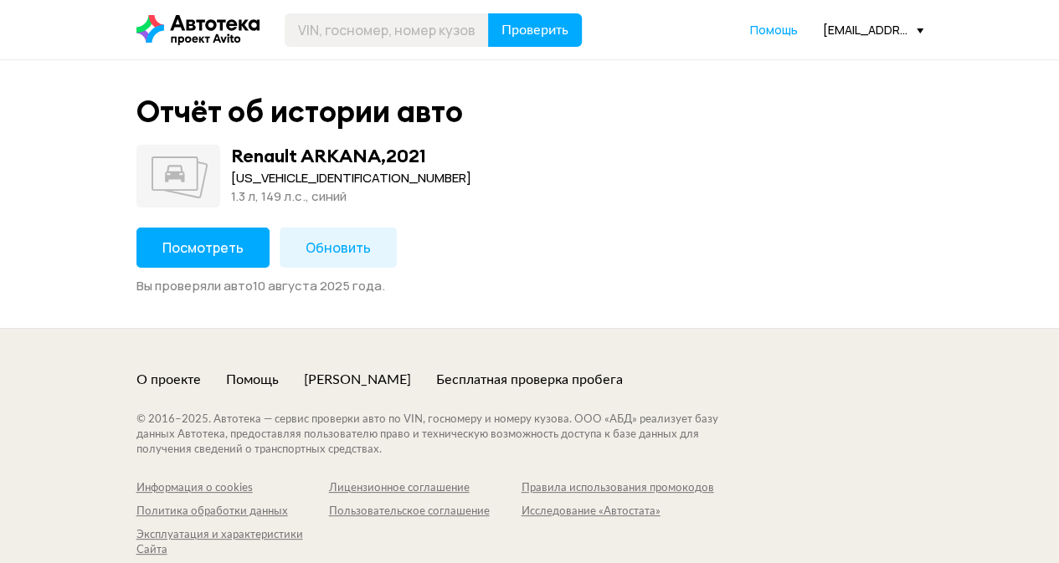
click at [172, 249] on span "Посмотреть" at bounding box center [202, 248] width 81 height 18
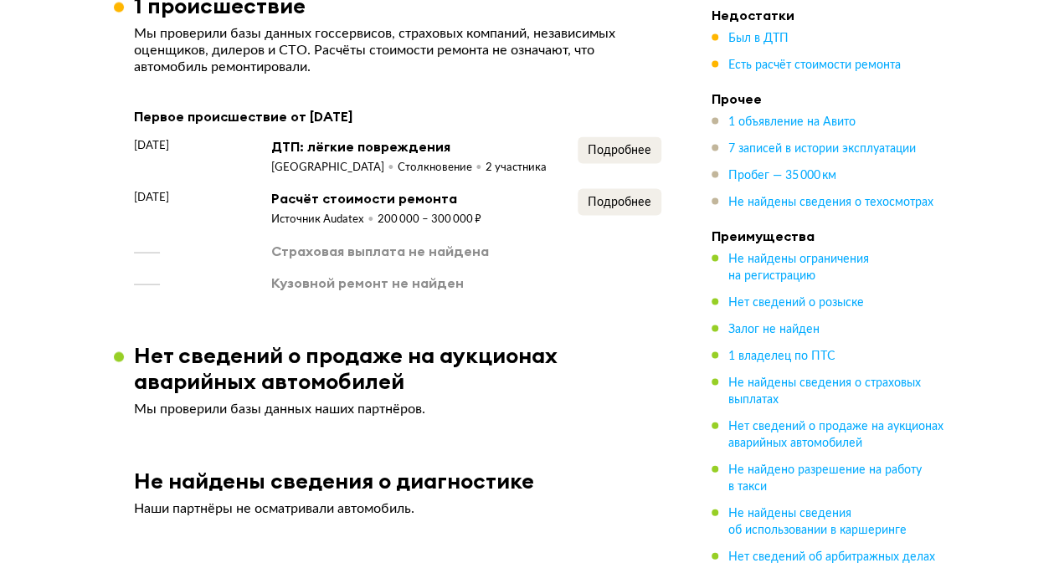
scroll to position [1590, 0]
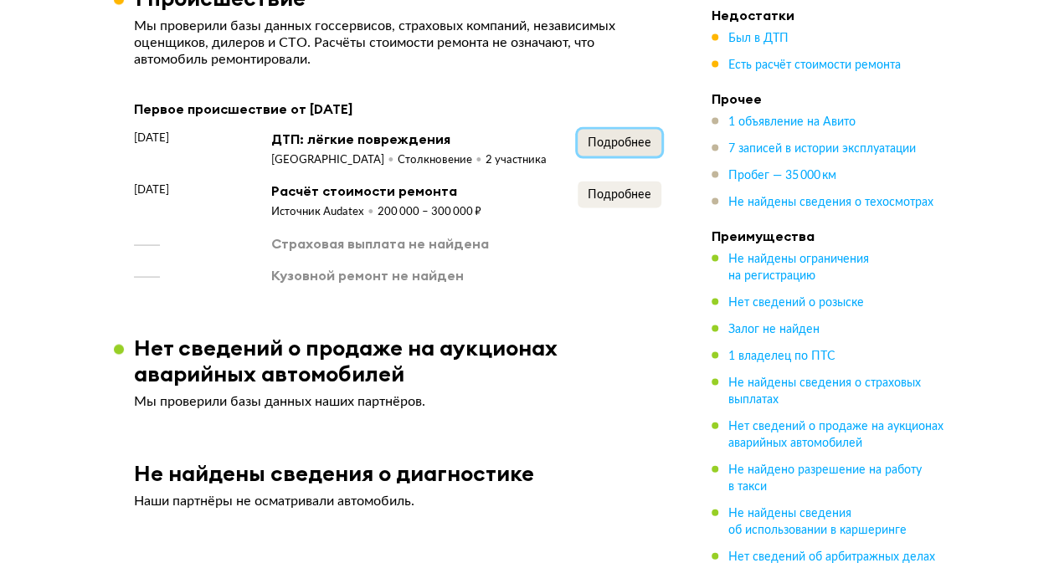
click at [627, 138] on span "Подробнее" at bounding box center [620, 143] width 64 height 12
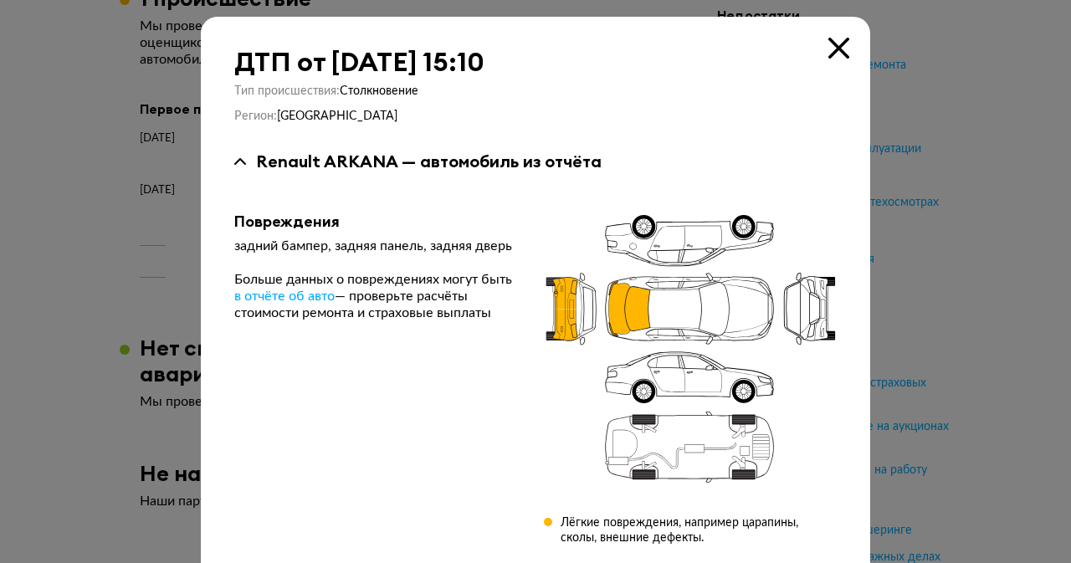
click at [829, 46] on icon at bounding box center [839, 48] width 21 height 21
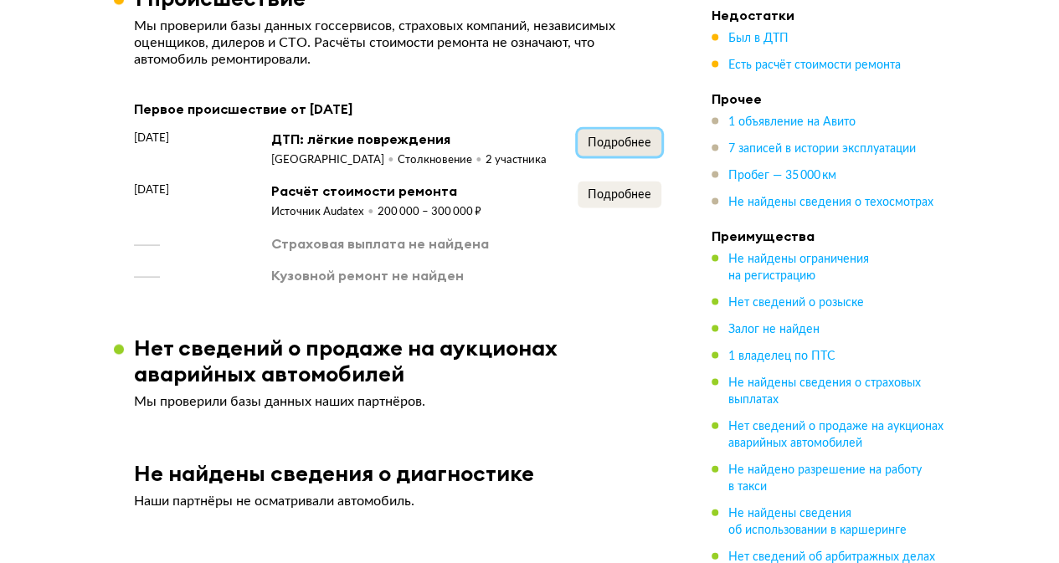
click at [633, 133] on button "Подробнее" at bounding box center [620, 143] width 84 height 27
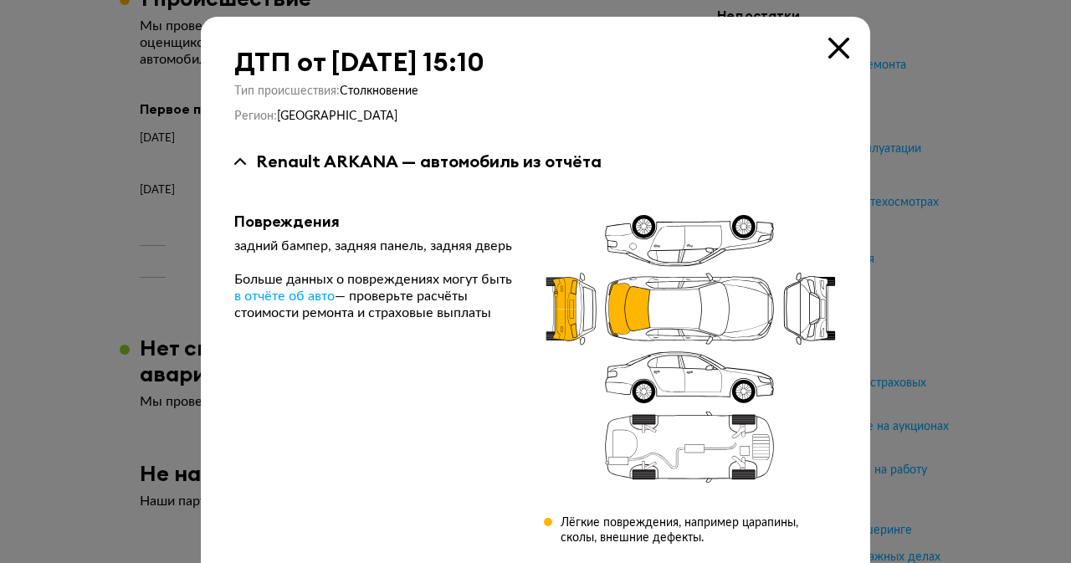
click at [832, 48] on icon at bounding box center [839, 48] width 21 height 21
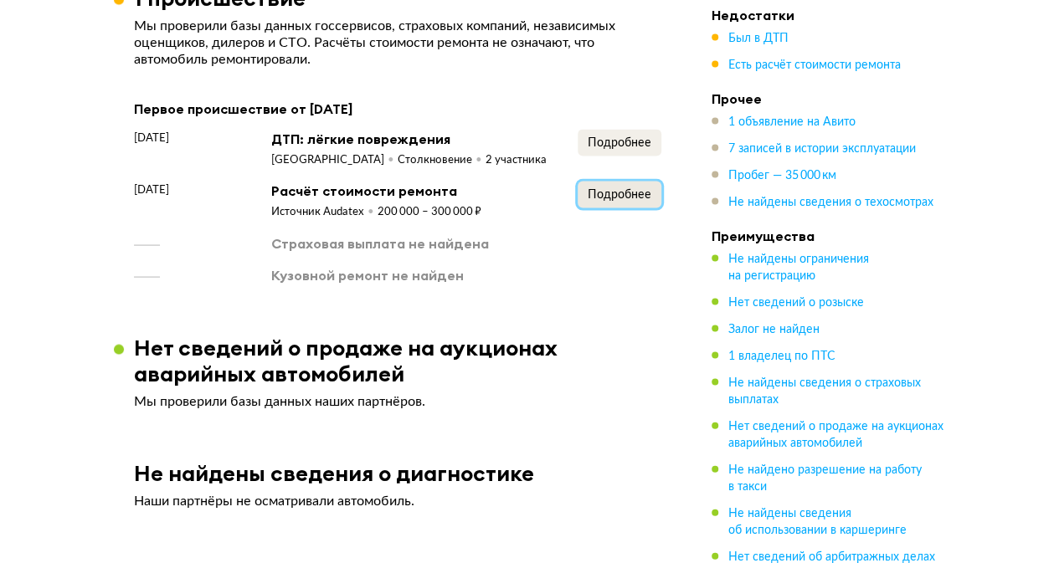
click at [628, 197] on span "Подробнее" at bounding box center [620, 195] width 64 height 12
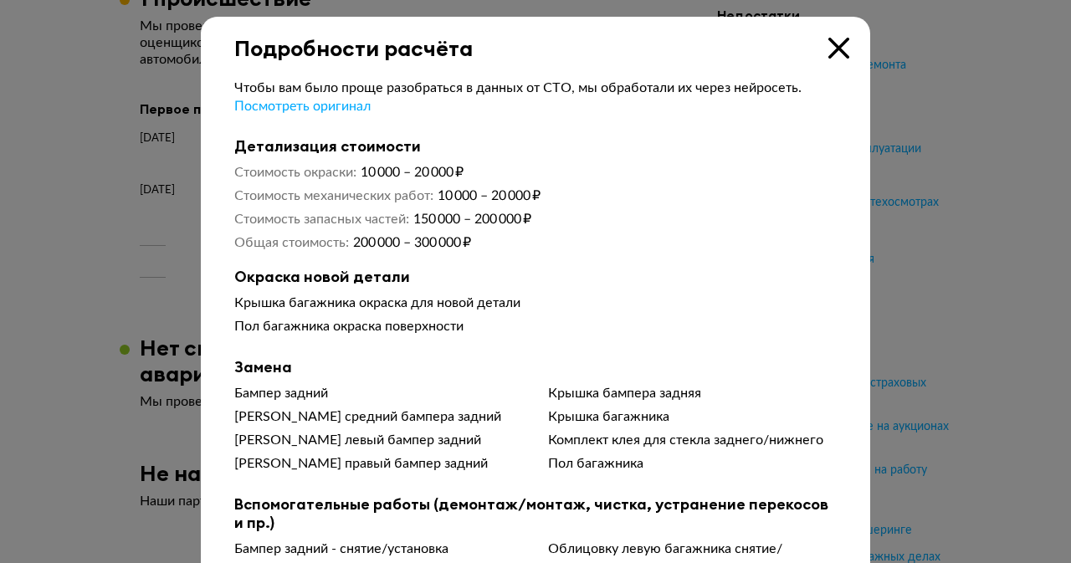
click at [829, 54] on icon at bounding box center [839, 48] width 21 height 21
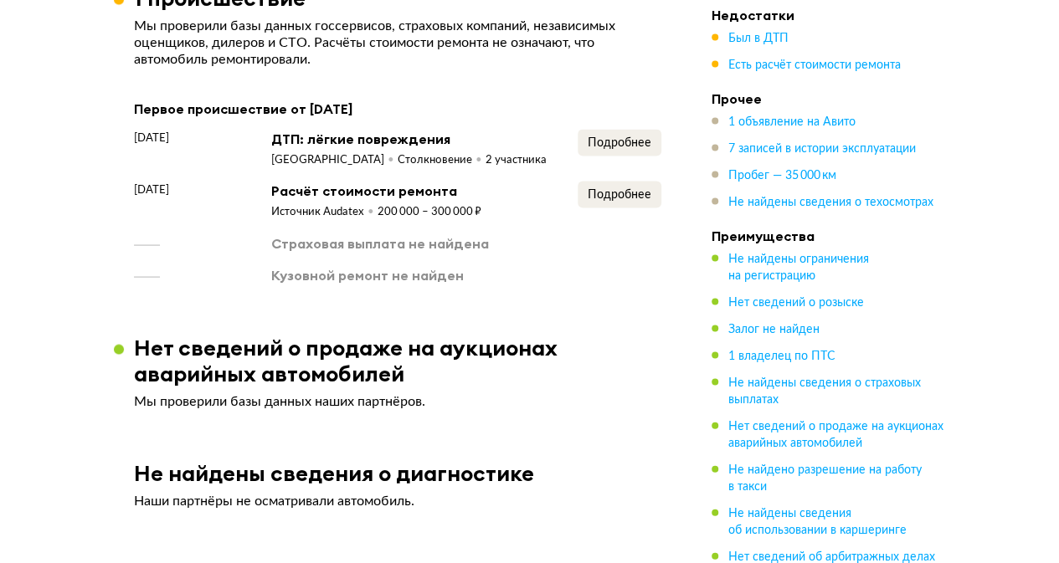
scroll to position [1674, 0]
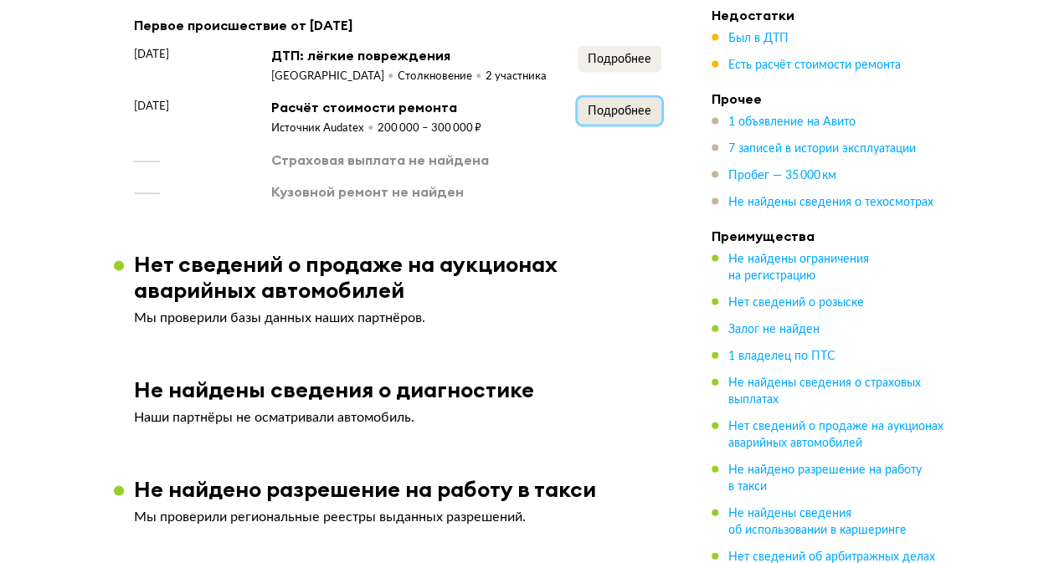
click at [633, 107] on span "Подробнее" at bounding box center [620, 111] width 64 height 12
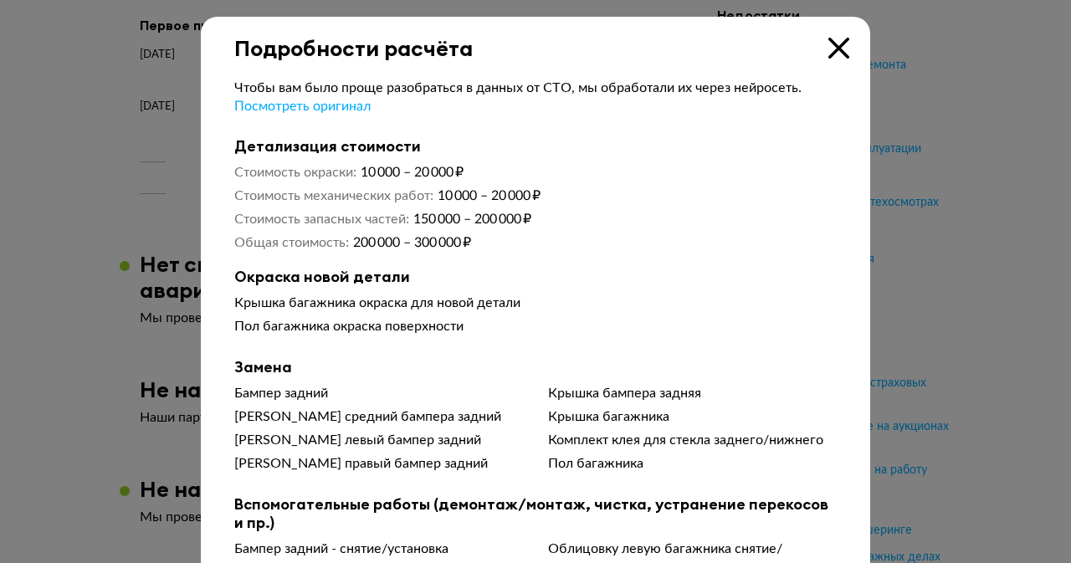
click at [837, 51] on icon at bounding box center [839, 48] width 21 height 21
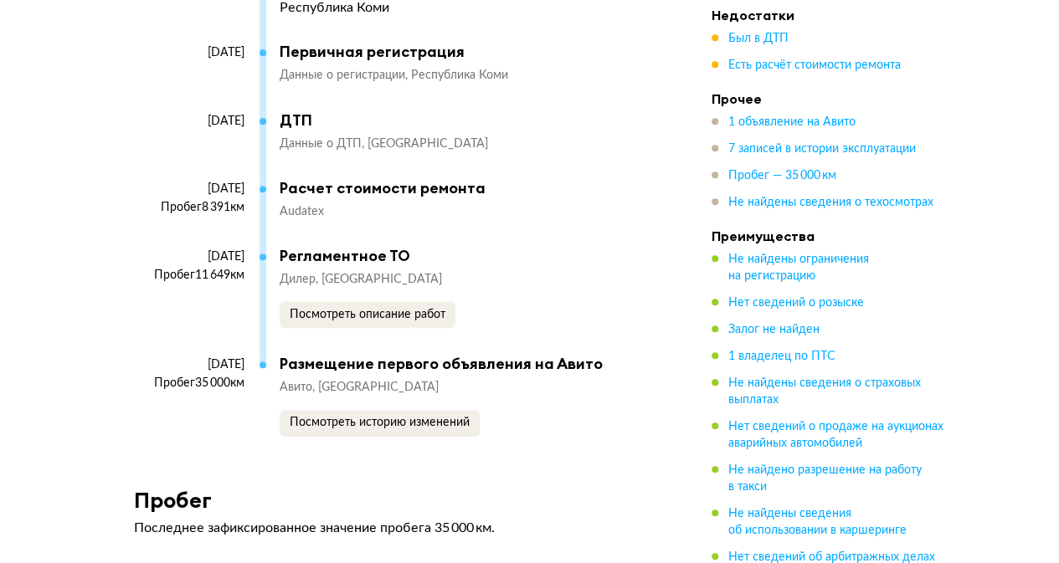
scroll to position [3766, 0]
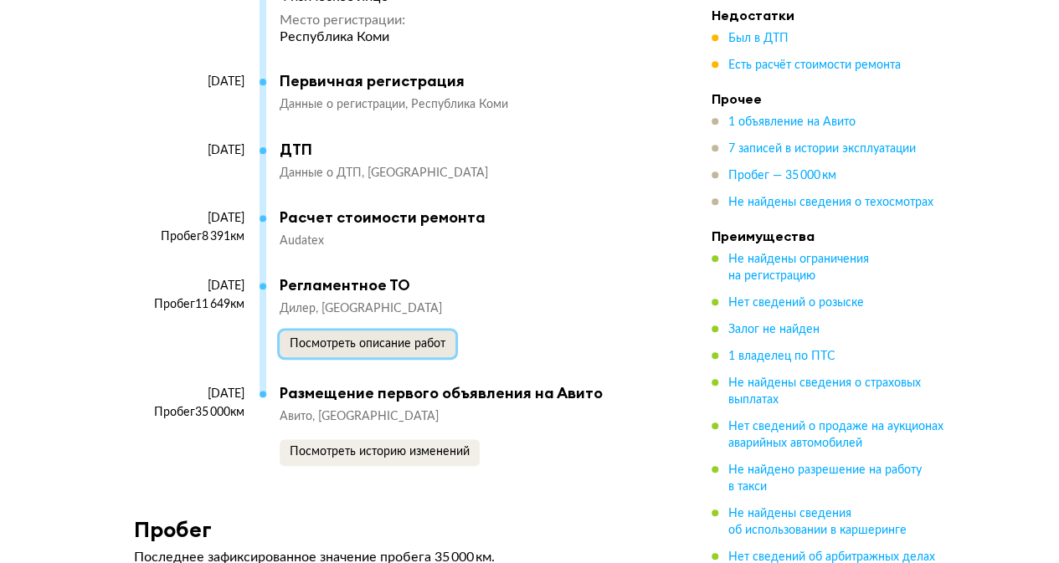
click at [304, 342] on button "Посмотреть описание работ" at bounding box center [368, 344] width 176 height 27
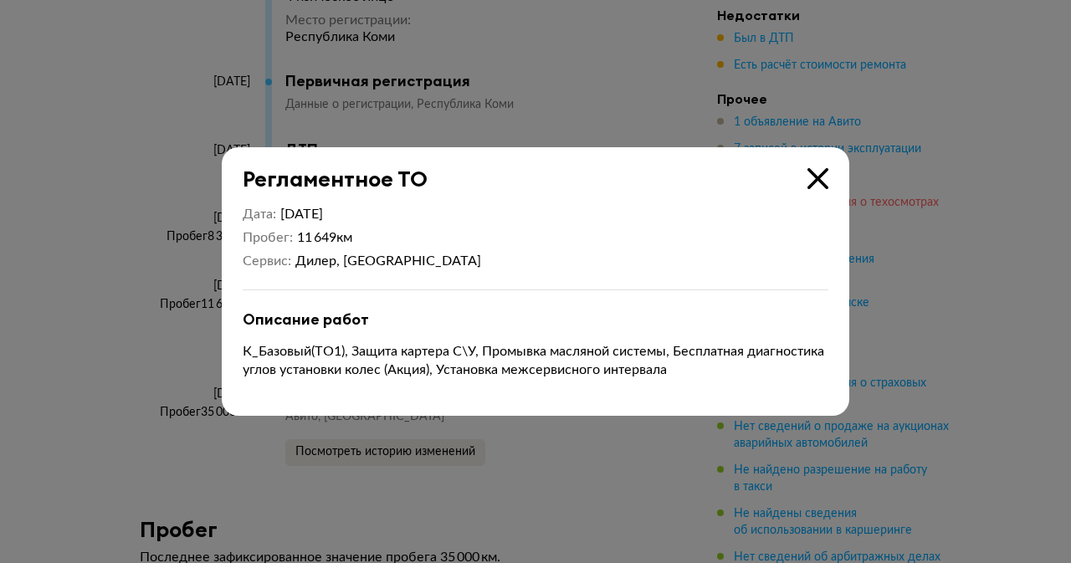
drag, startPoint x: 825, startPoint y: 180, endPoint x: 768, endPoint y: 209, distance: 64.8
click at [825, 180] on icon at bounding box center [818, 178] width 21 height 21
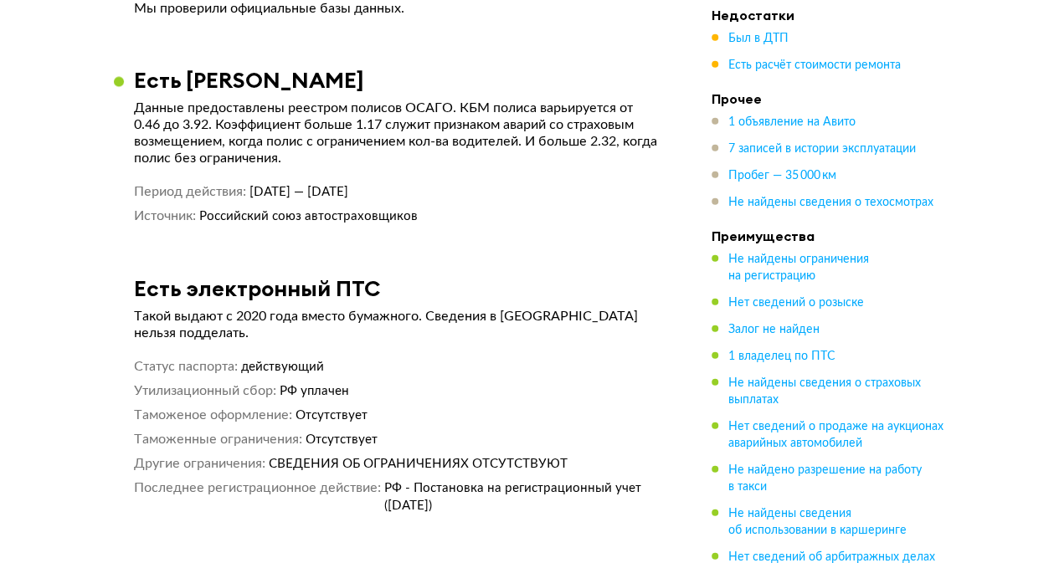
scroll to position [4918, 0]
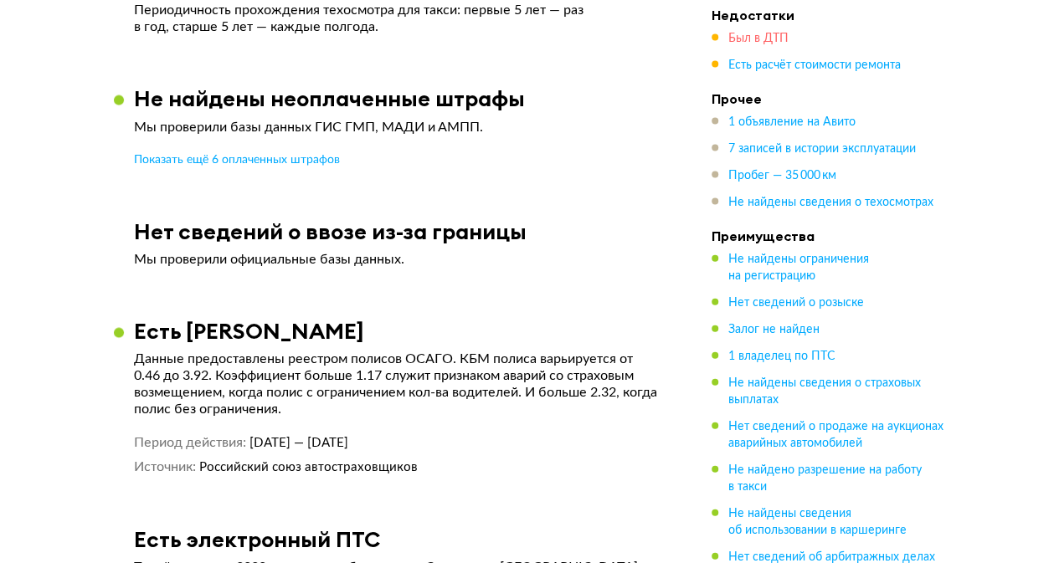
click at [750, 40] on span "Был в ДТП" at bounding box center [758, 39] width 60 height 12
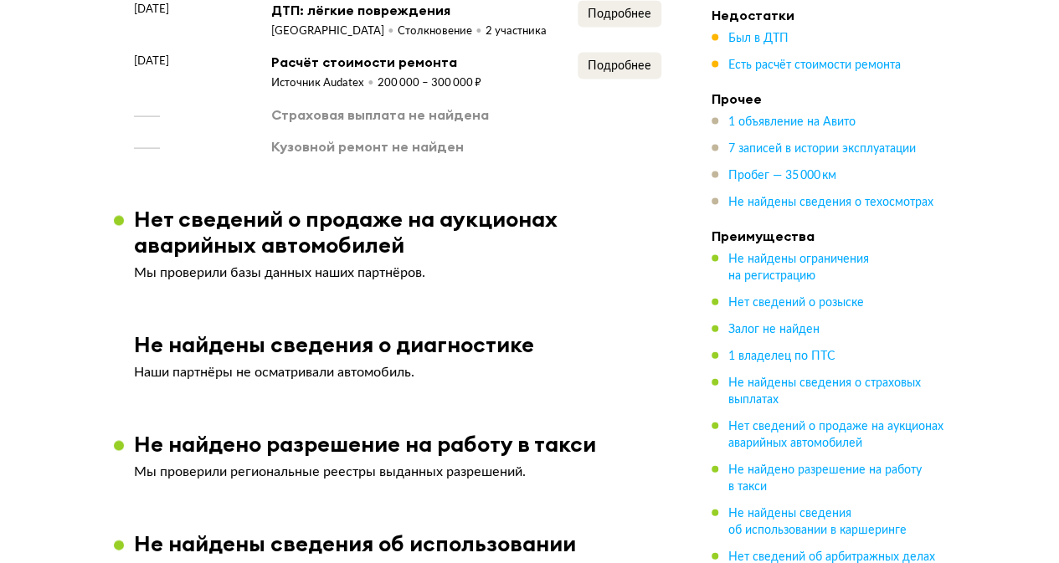
scroll to position [1635, 0]
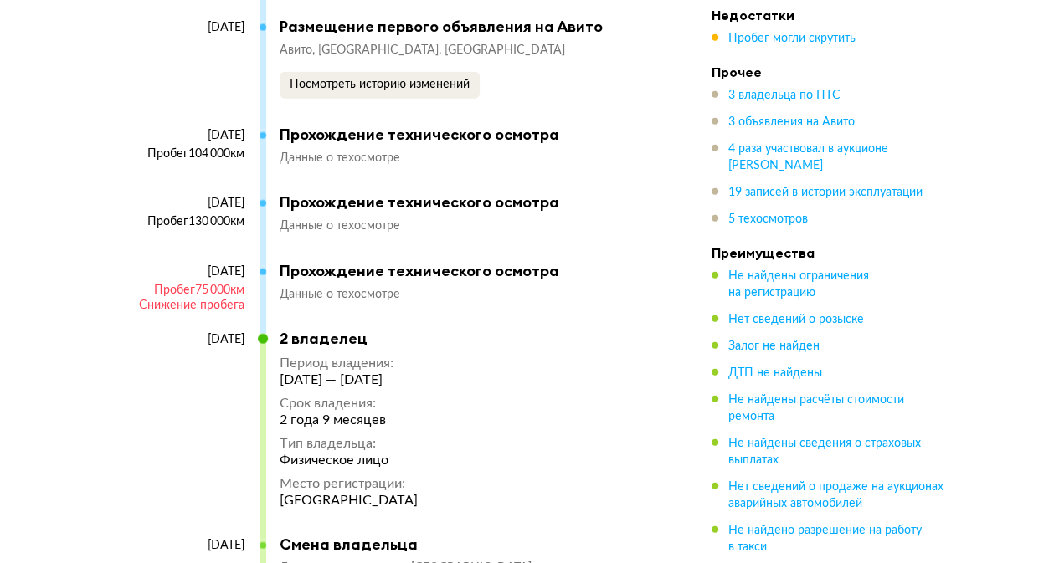
scroll to position [5106, 0]
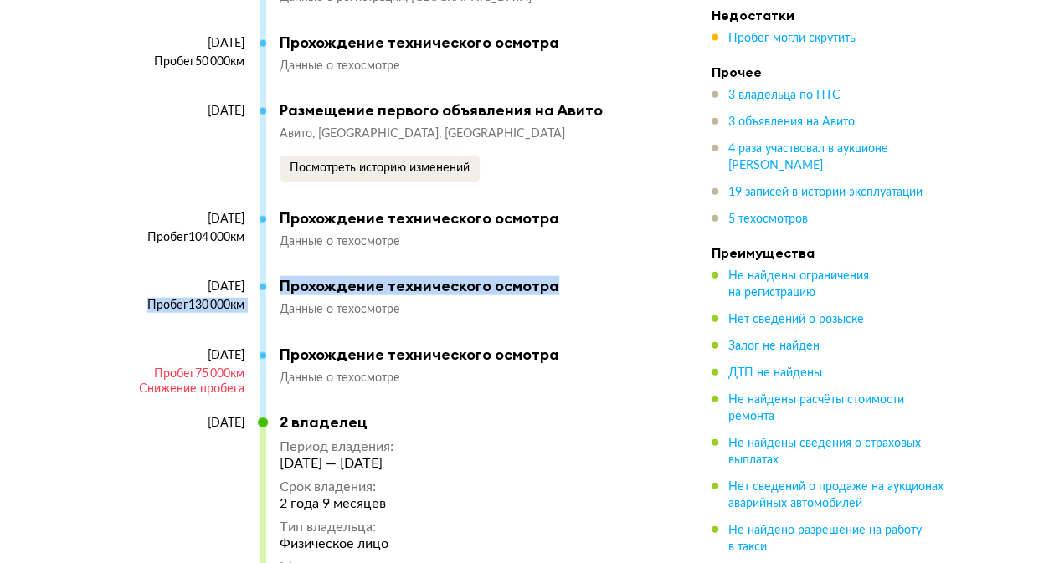
drag, startPoint x: 129, startPoint y: 281, endPoint x: 272, endPoint y: 300, distance: 144.4
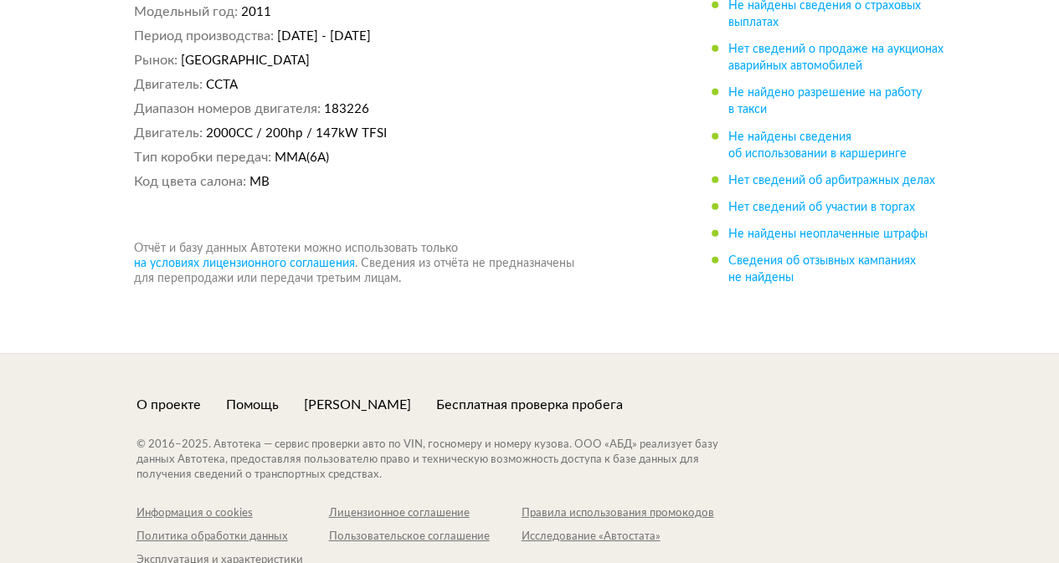
scroll to position [8845, 0]
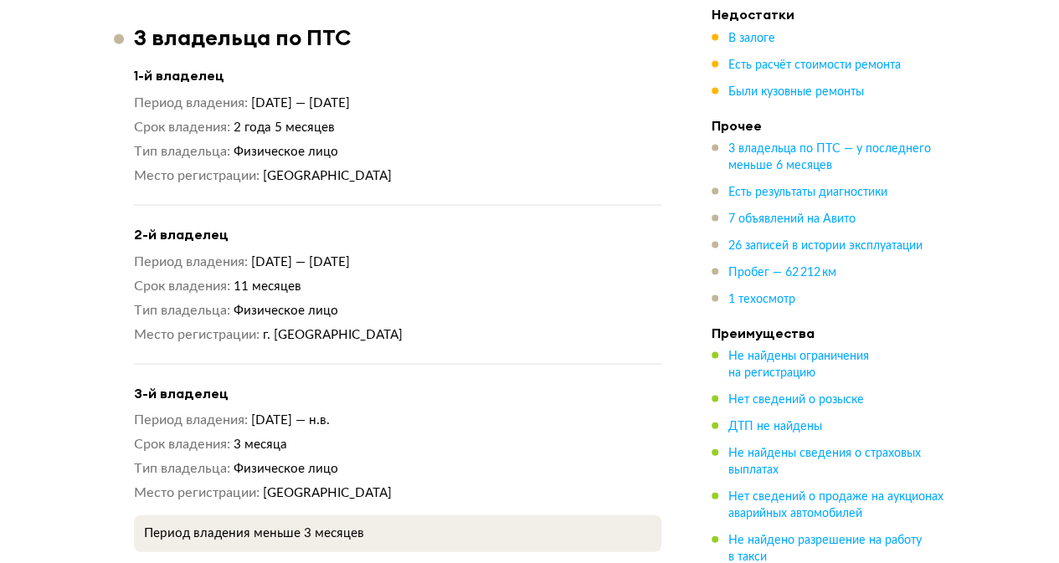
scroll to position [1590, 0]
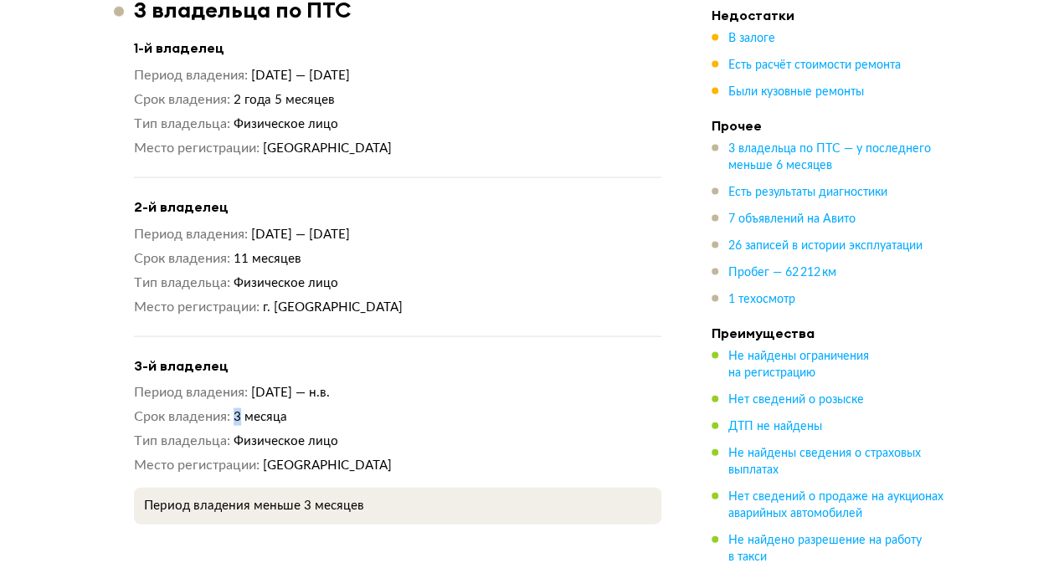
click at [239, 411] on span "3 месяца" at bounding box center [261, 417] width 54 height 13
click at [234, 408] on dl "Срок владения 3 месяца" at bounding box center [397, 417] width 527 height 18
drag, startPoint x: 234, startPoint y: 392, endPoint x: 295, endPoint y: 390, distance: 60.3
click at [295, 408] on dl "Срок владения 3 месяца" at bounding box center [397, 417] width 527 height 18
click at [254, 387] on span "23 мая 2025 — н.в." at bounding box center [290, 393] width 79 height 13
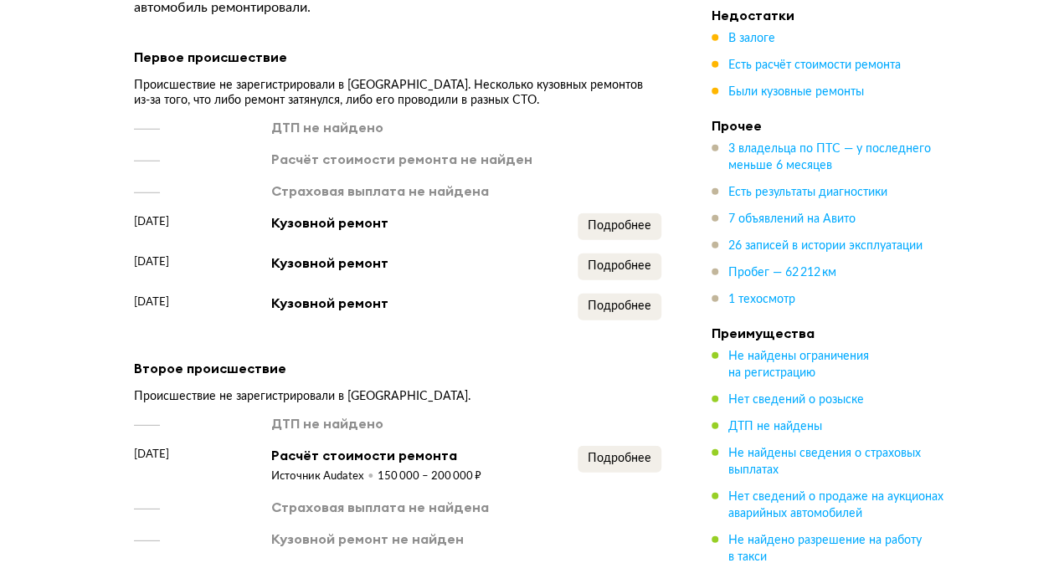
scroll to position [2260, 0]
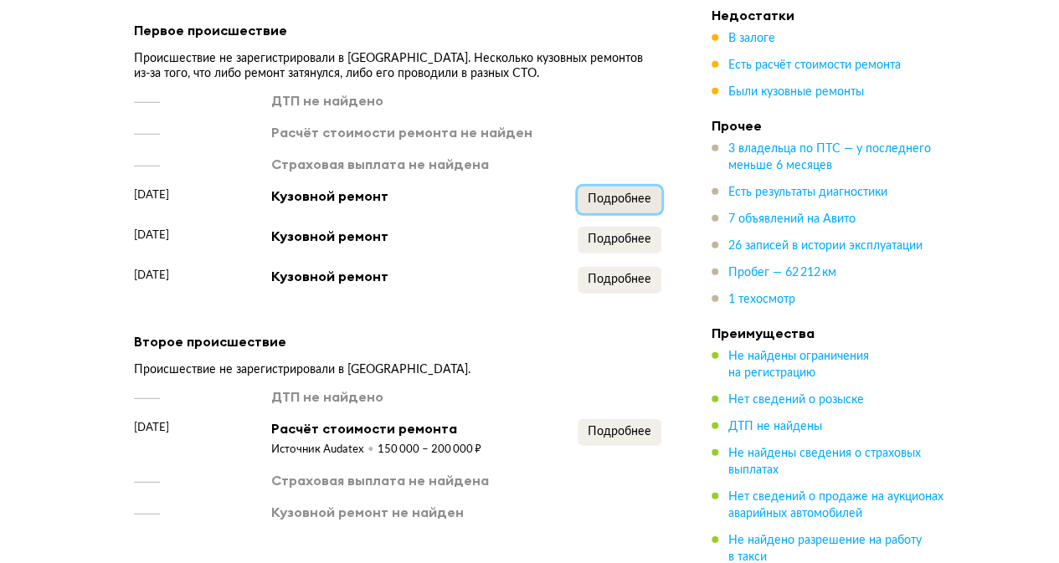
click at [587, 187] on button "Подробнее" at bounding box center [620, 200] width 84 height 27
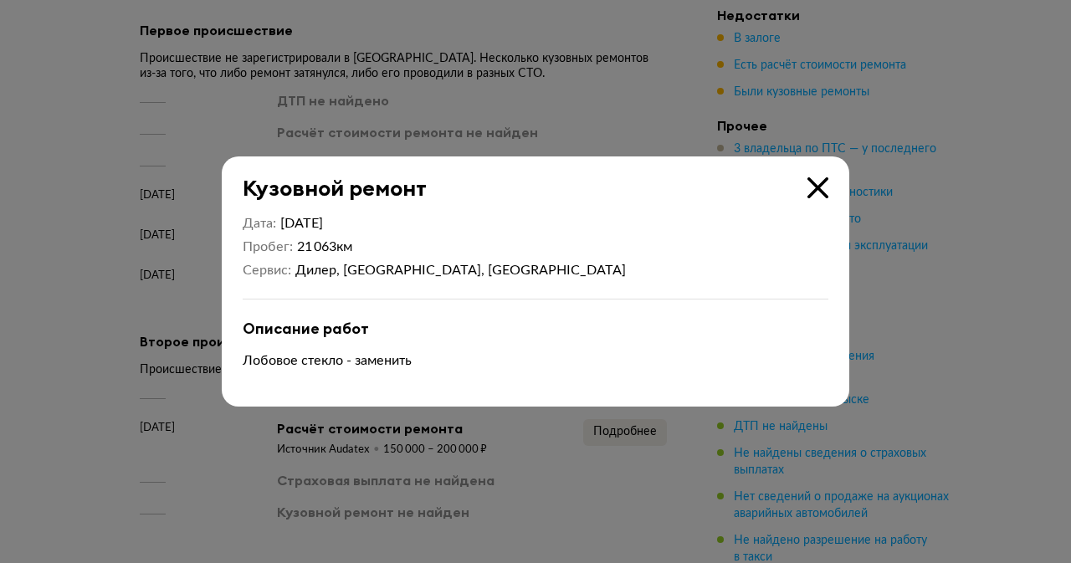
click at [814, 193] on icon at bounding box center [818, 187] width 21 height 21
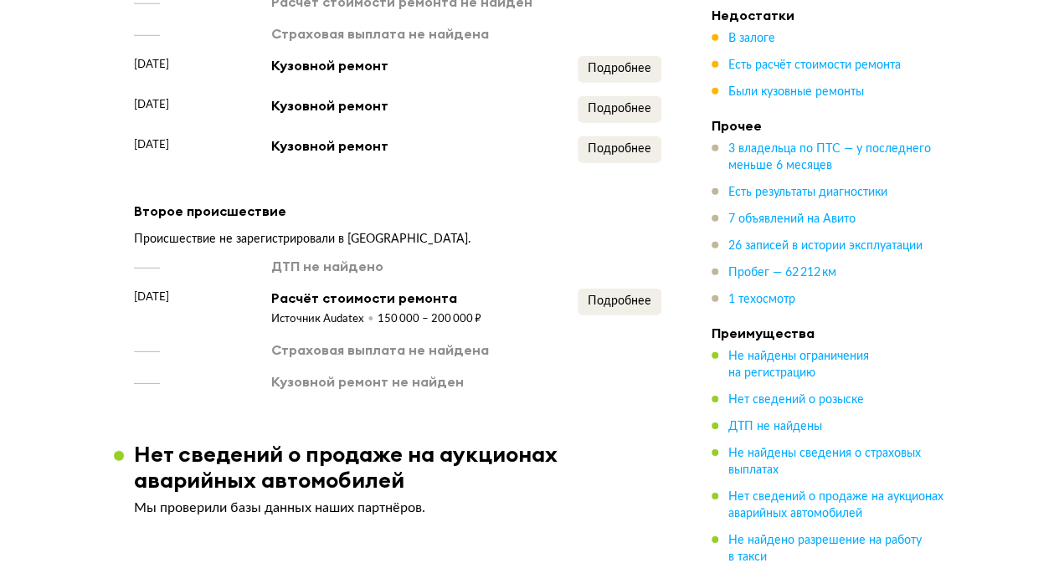
scroll to position [2427, 0]
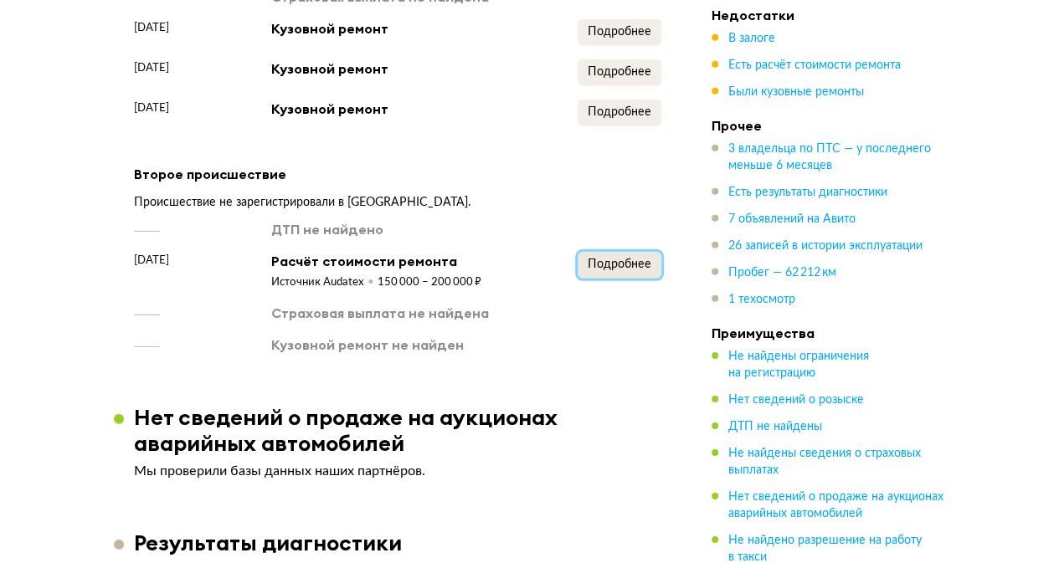
click at [623, 252] on button "Подробнее" at bounding box center [620, 265] width 84 height 27
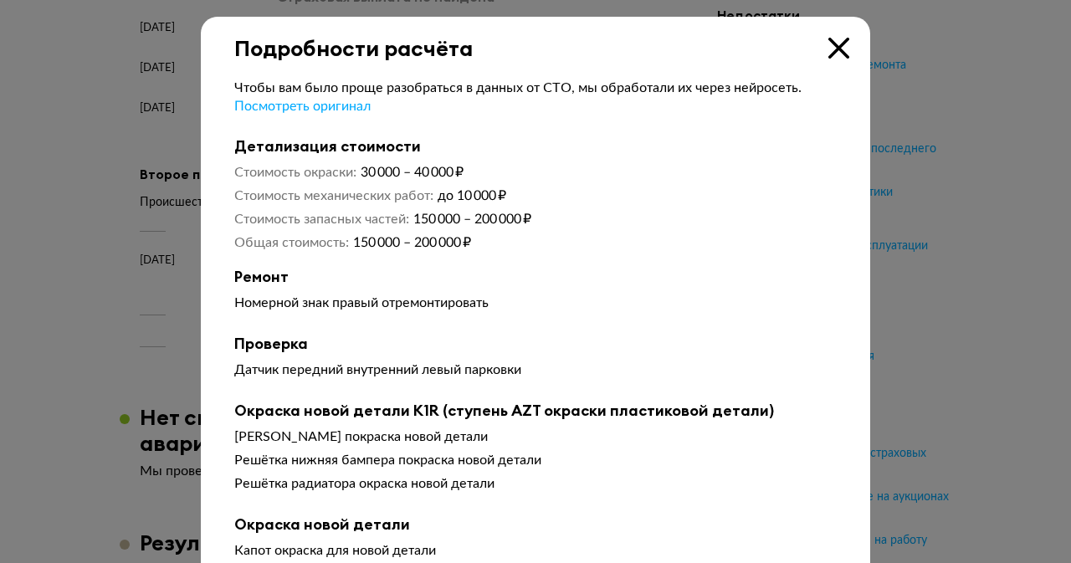
click at [924, 247] on div at bounding box center [535, 281] width 1071 height 563
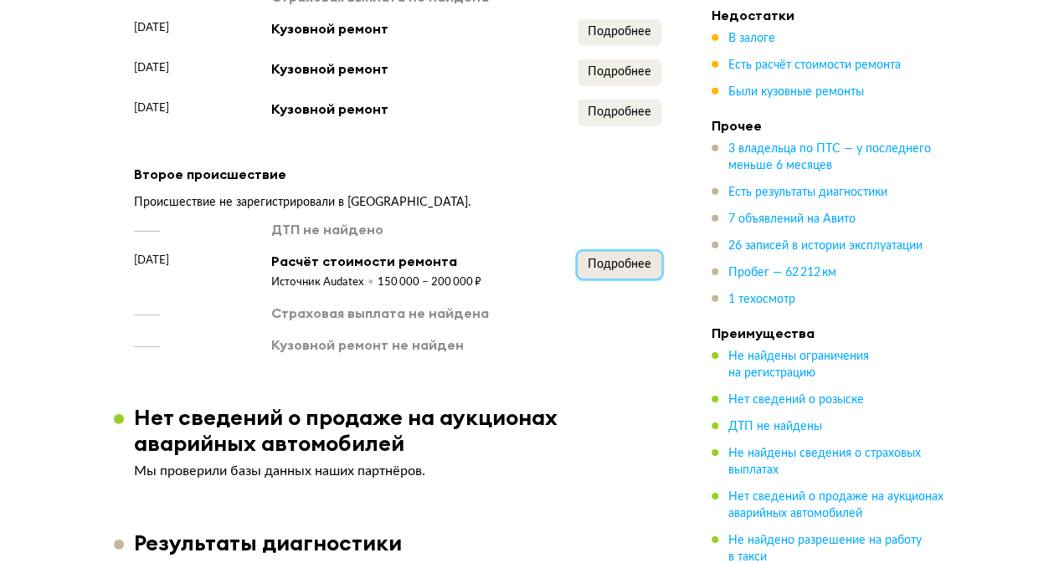
click at [594, 259] on span "Подробнее" at bounding box center [620, 265] width 64 height 12
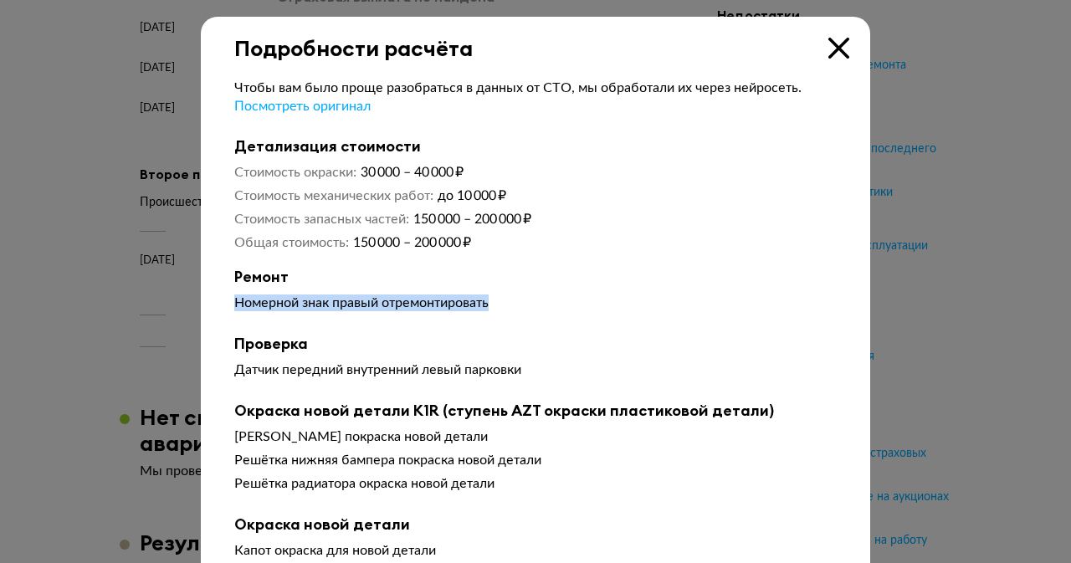
drag, startPoint x: 227, startPoint y: 304, endPoint x: 497, endPoint y: 312, distance: 270.5
click at [497, 312] on div "Чтобы вам было проще разобраться в данных от СТО, мы обработали их через нейрос…" at bounding box center [536, 456] width 670 height 791
click at [895, 285] on div at bounding box center [535, 281] width 1071 height 563
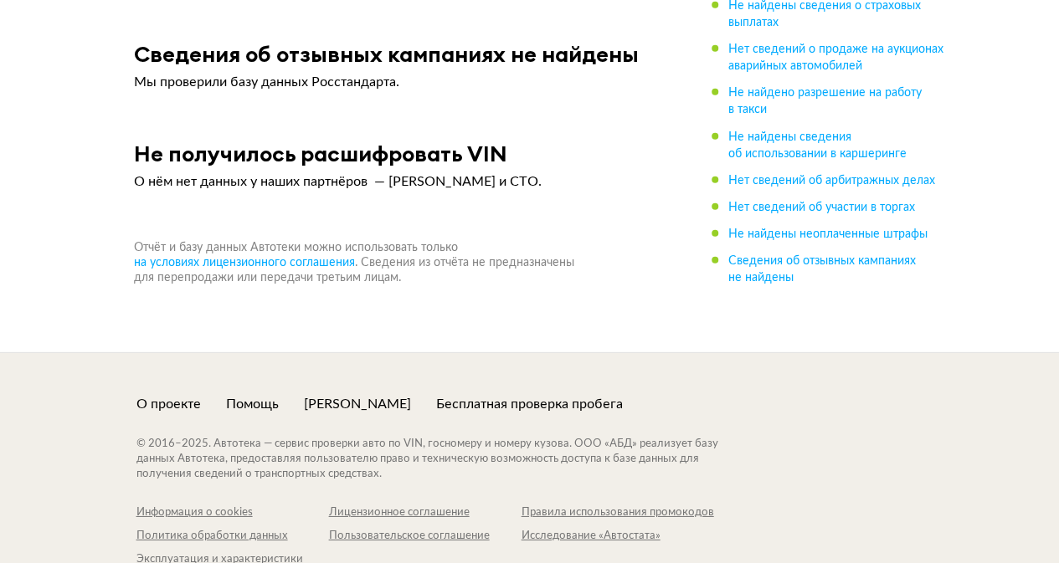
scroll to position [11989, 0]
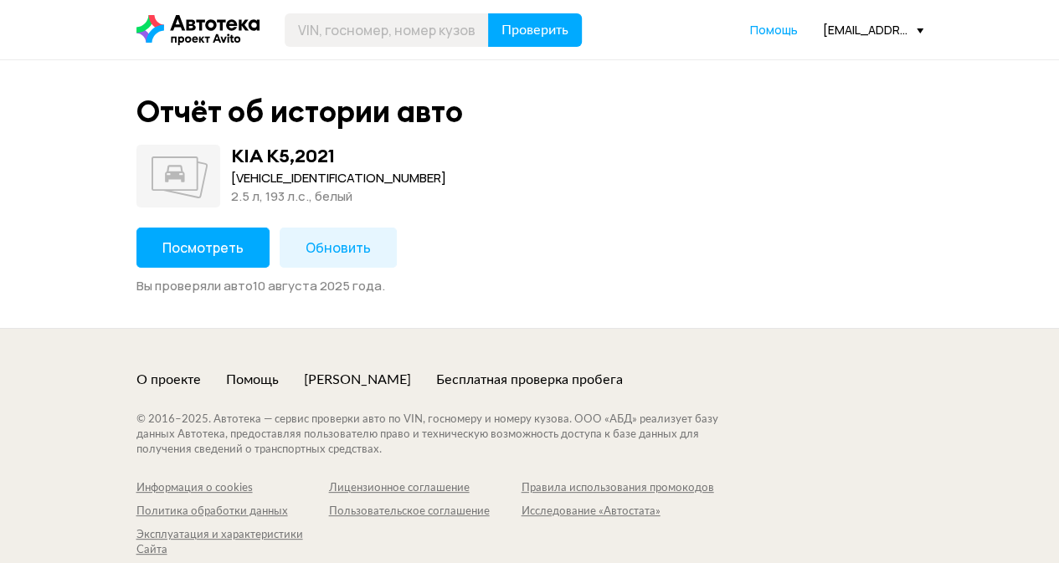
click at [241, 241] on button "Посмотреть" at bounding box center [202, 248] width 133 height 40
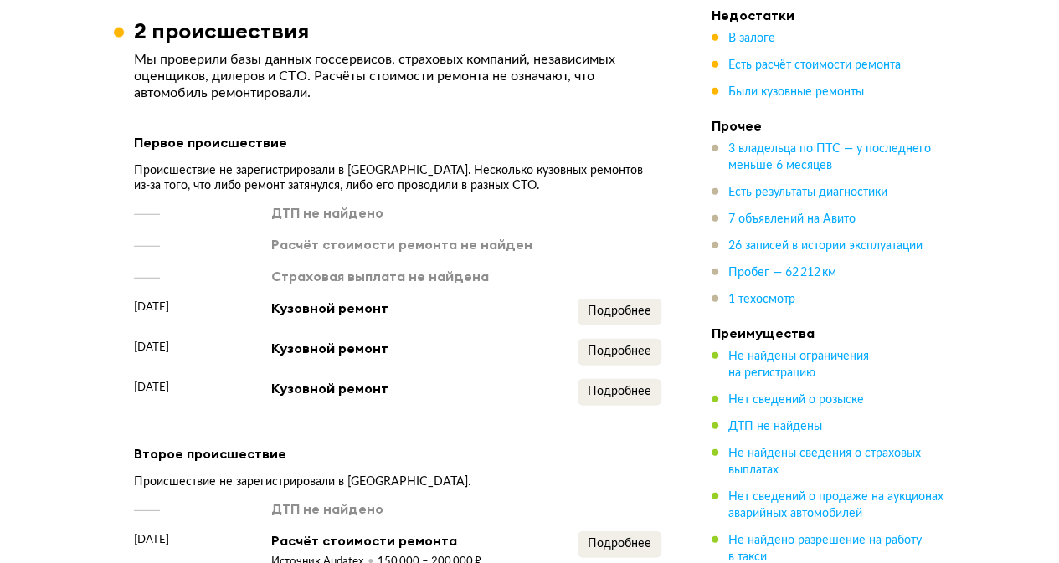
scroll to position [2121, 0]
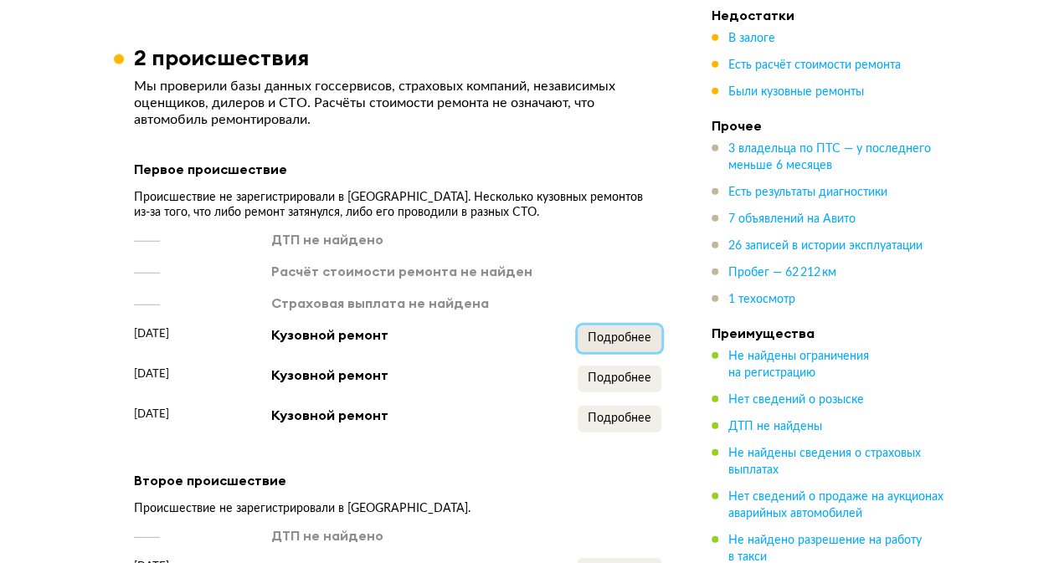
click at [637, 332] on span "Подробнее" at bounding box center [620, 338] width 64 height 12
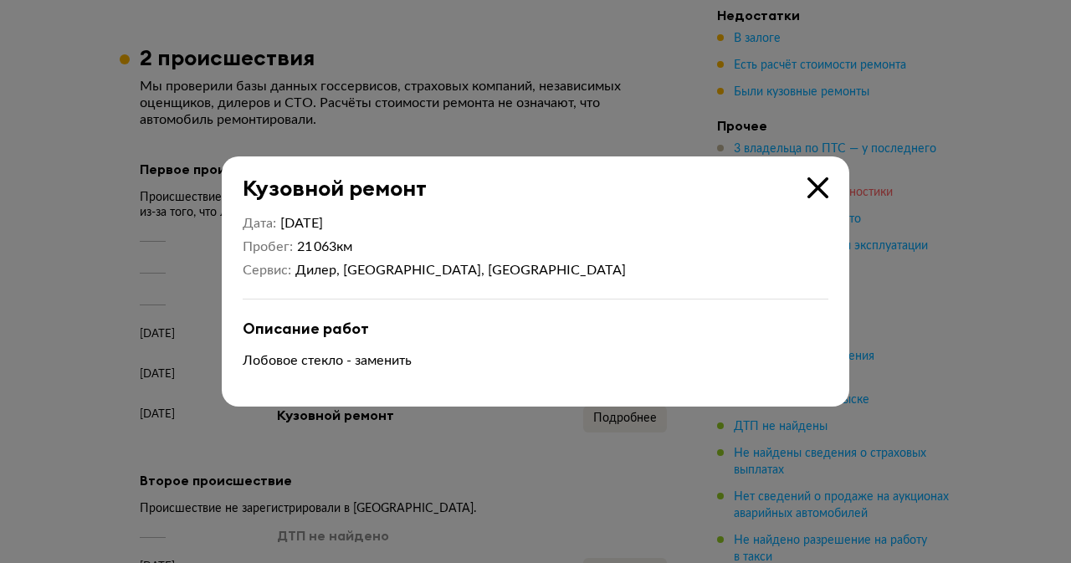
click at [814, 193] on icon at bounding box center [818, 187] width 21 height 21
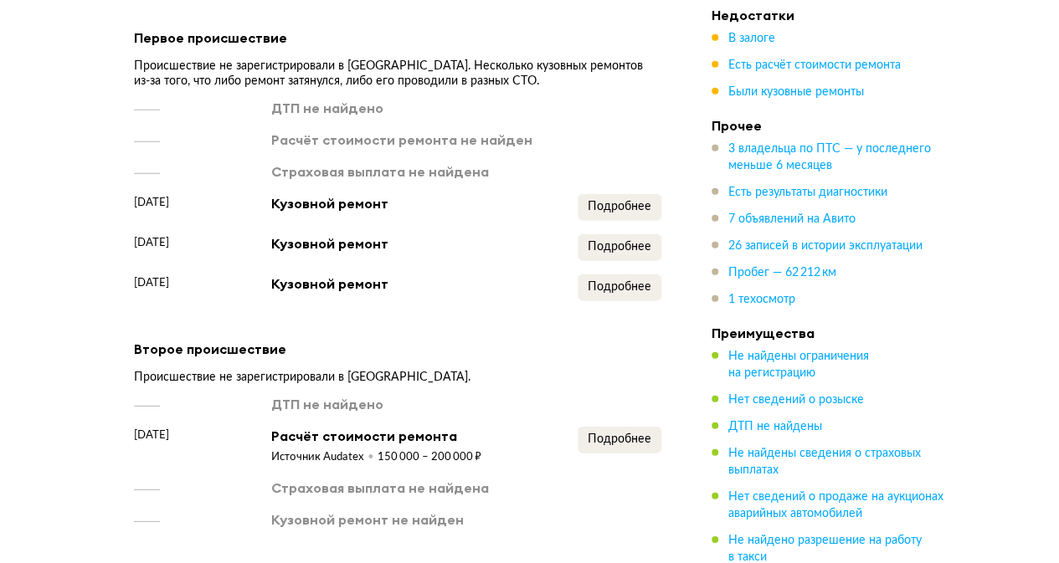
scroll to position [2288, 0]
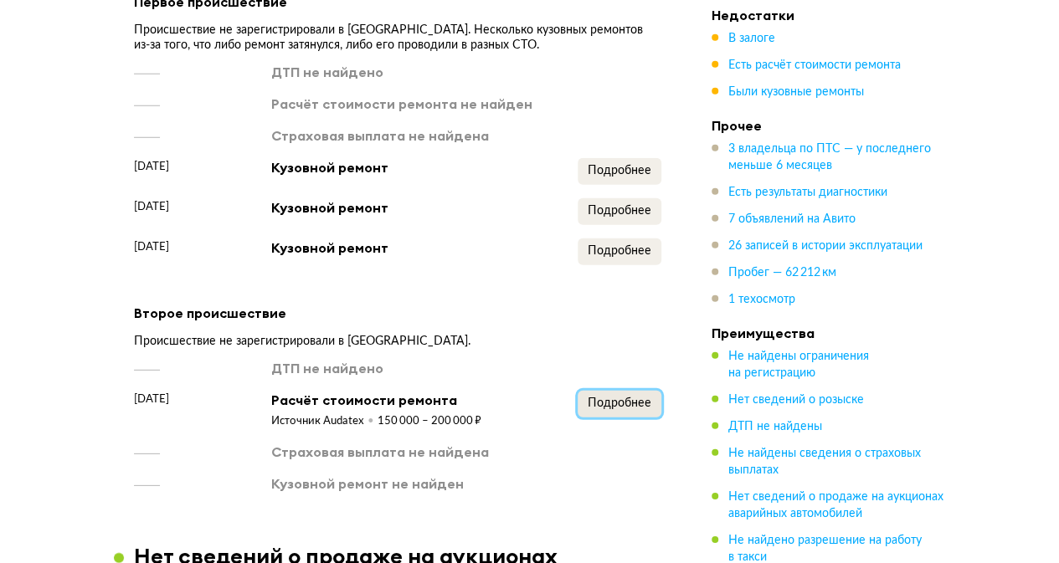
click at [624, 398] on span "Подробнее" at bounding box center [620, 404] width 64 height 12
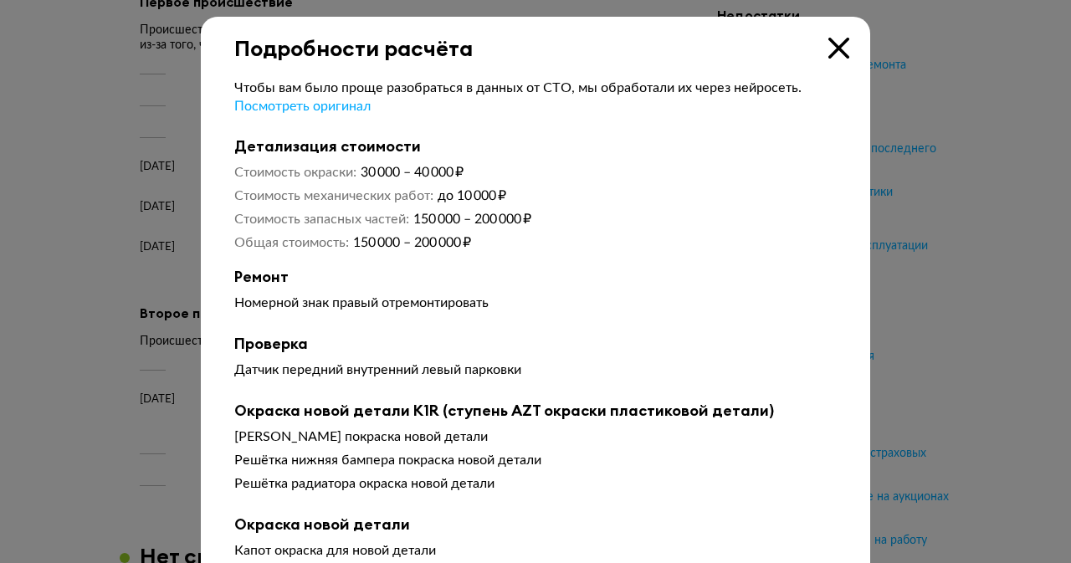
click at [837, 49] on icon at bounding box center [839, 48] width 21 height 21
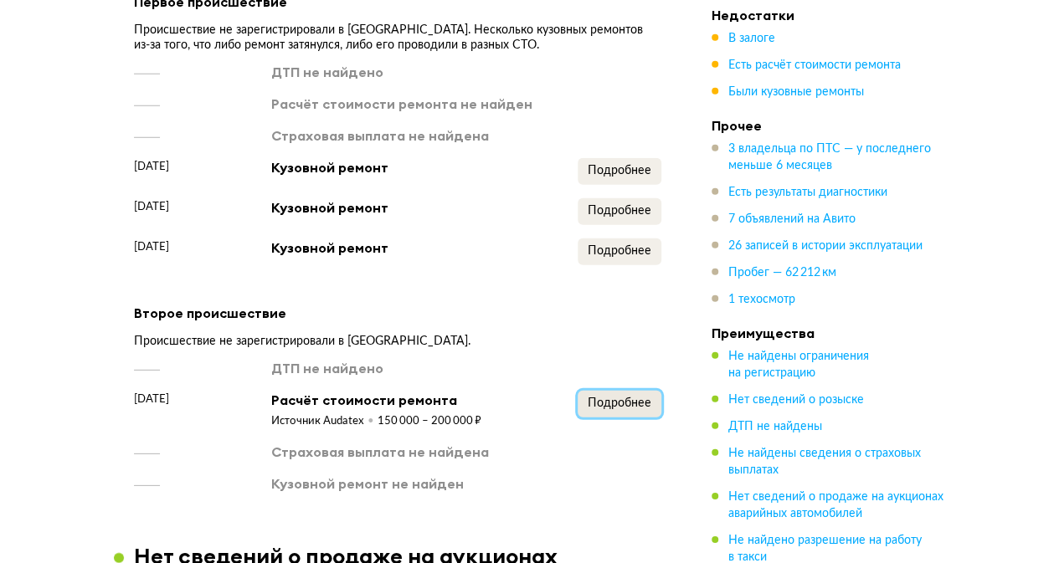
click at [639, 398] on span "Подробнее" at bounding box center [620, 404] width 64 height 12
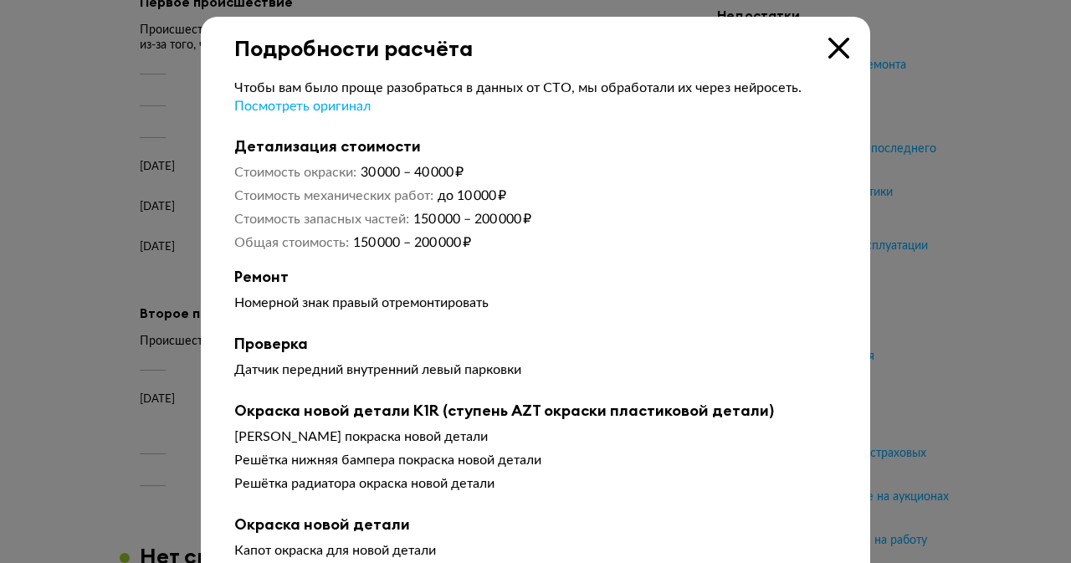
click at [829, 46] on icon at bounding box center [839, 48] width 21 height 21
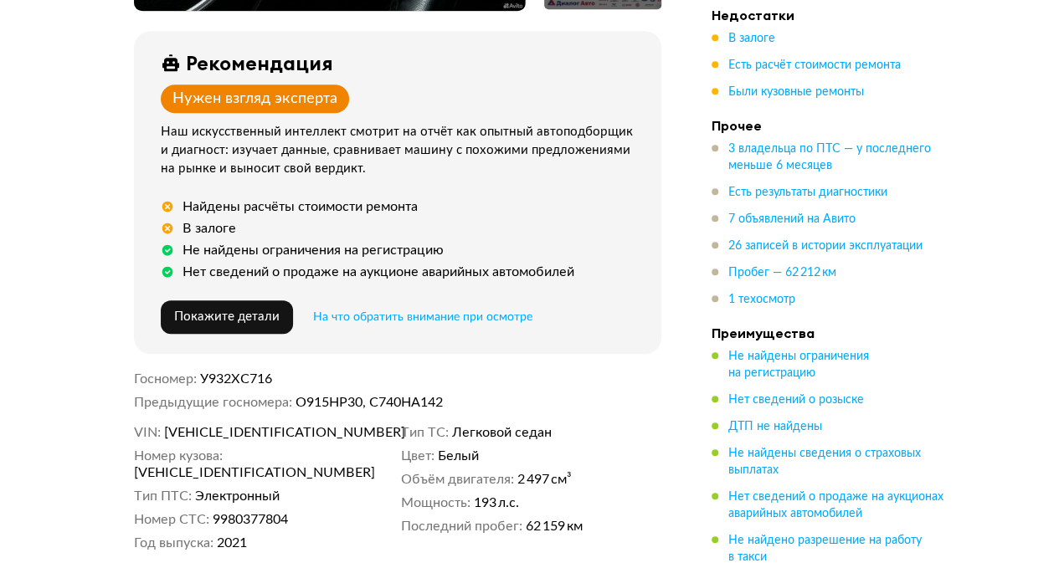
scroll to position [502, 0]
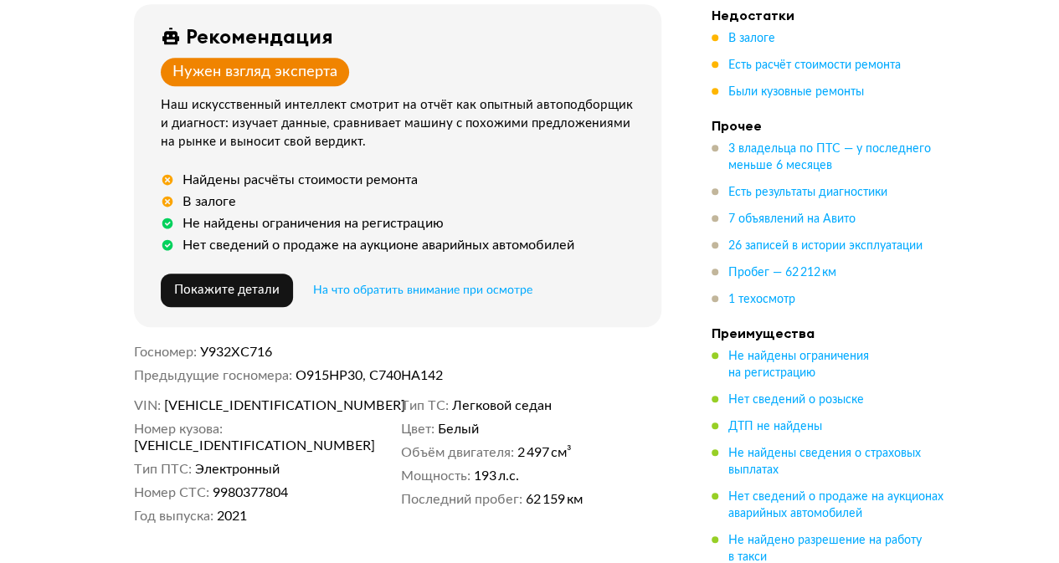
click at [241, 403] on span "XWEG3417BM0005535" at bounding box center [260, 406] width 193 height 17
copy span "XWEG3417BM0005535"
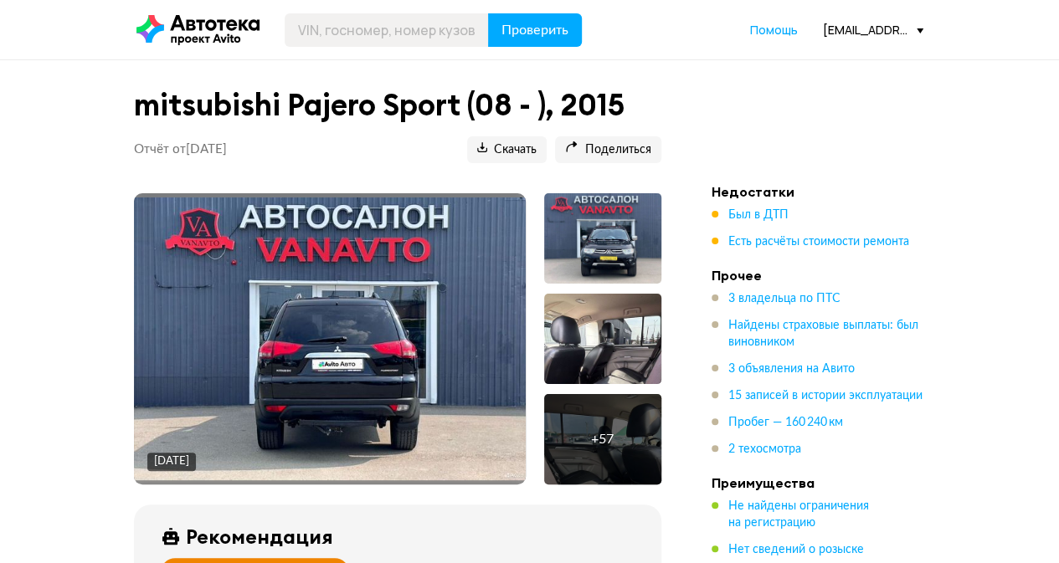
click at [434, 0] on header "Проверить Помощь [EMAIL_ADDRESS][DOMAIN_NAME]" at bounding box center [529, 29] width 1059 height 59
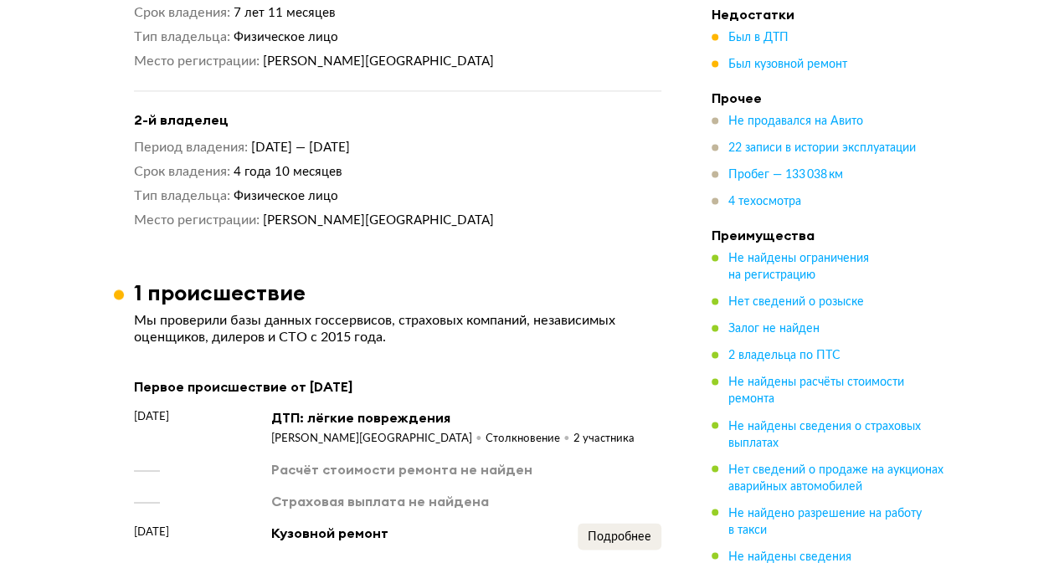
scroll to position [1255, 0]
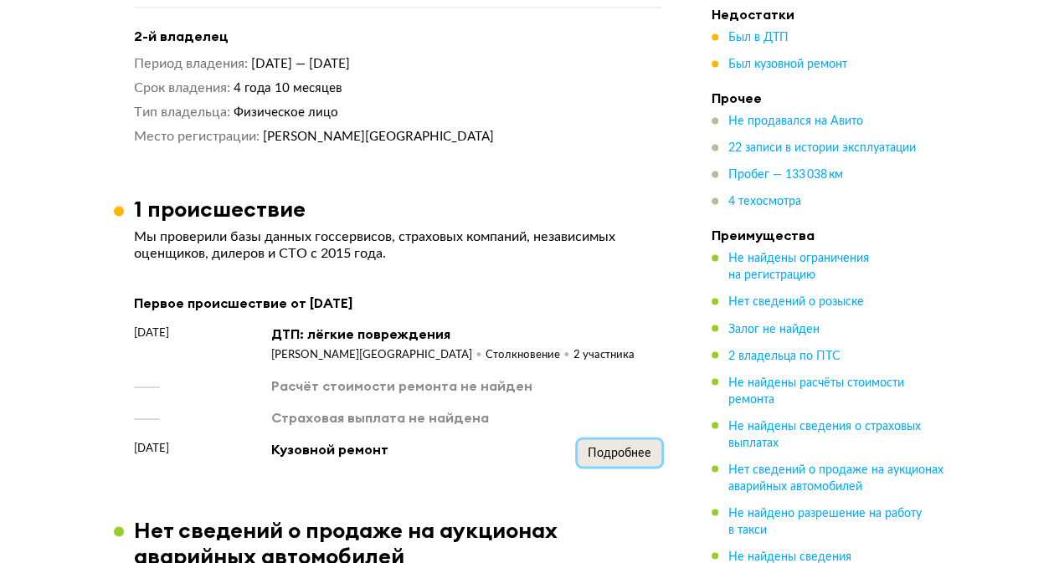
click at [624, 447] on span "Подробнее" at bounding box center [620, 453] width 64 height 12
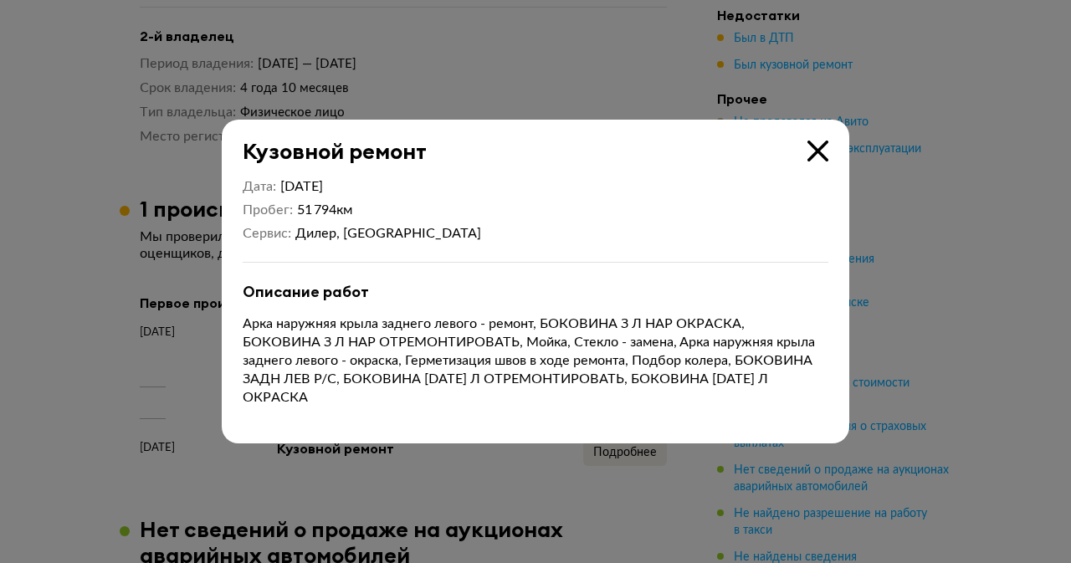
click at [819, 162] on icon at bounding box center [818, 151] width 21 height 21
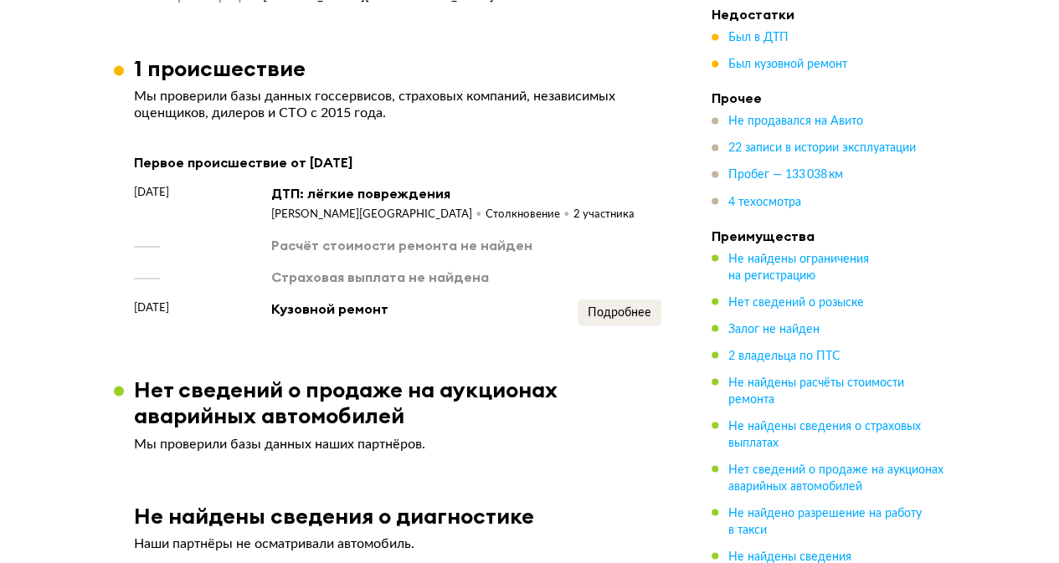
scroll to position [1423, 0]
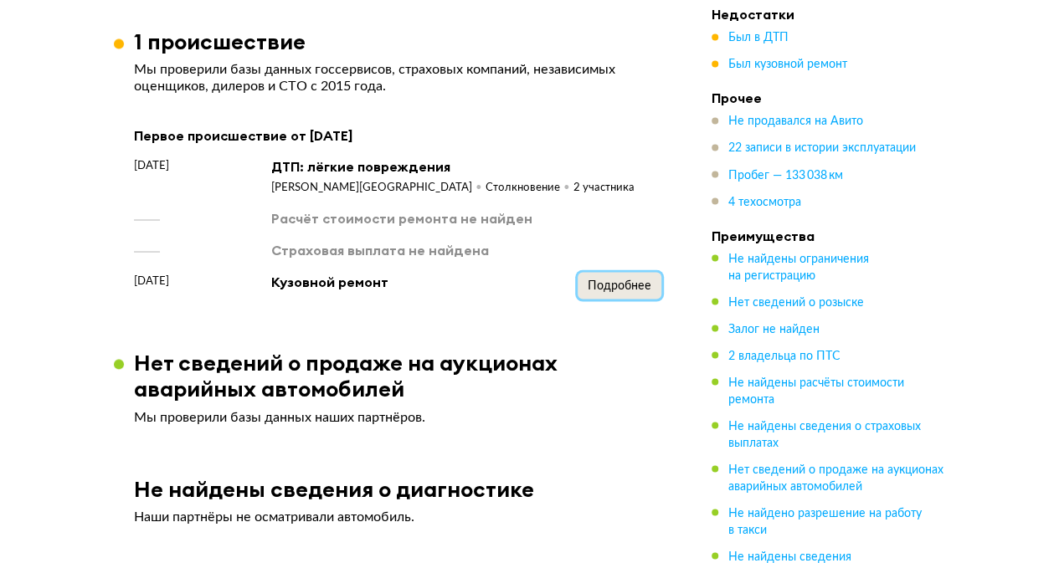
click at [588, 285] on span "Подробнее" at bounding box center [620, 286] width 64 height 12
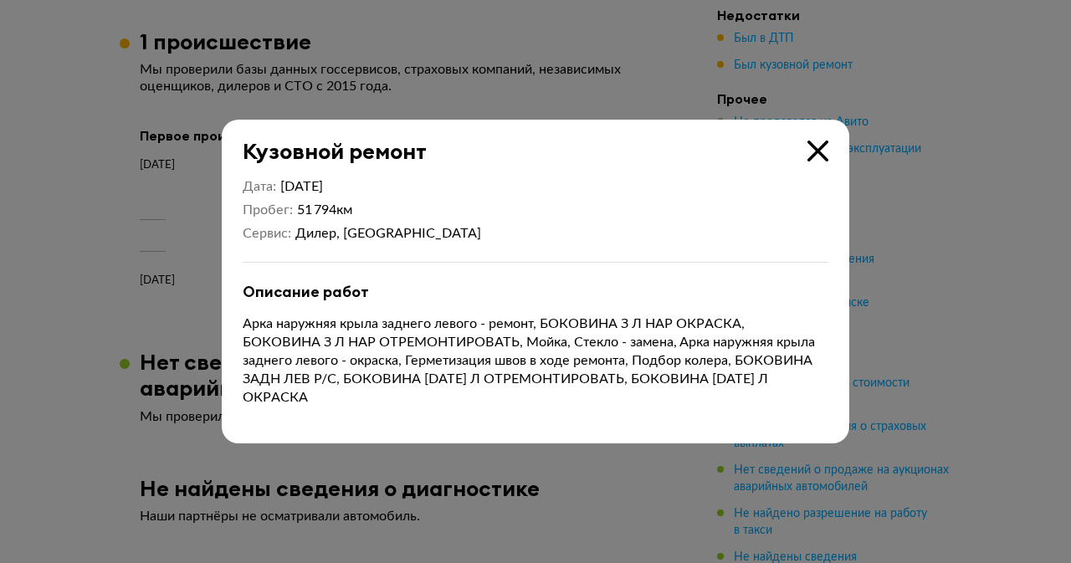
click at [810, 162] on icon at bounding box center [818, 151] width 21 height 21
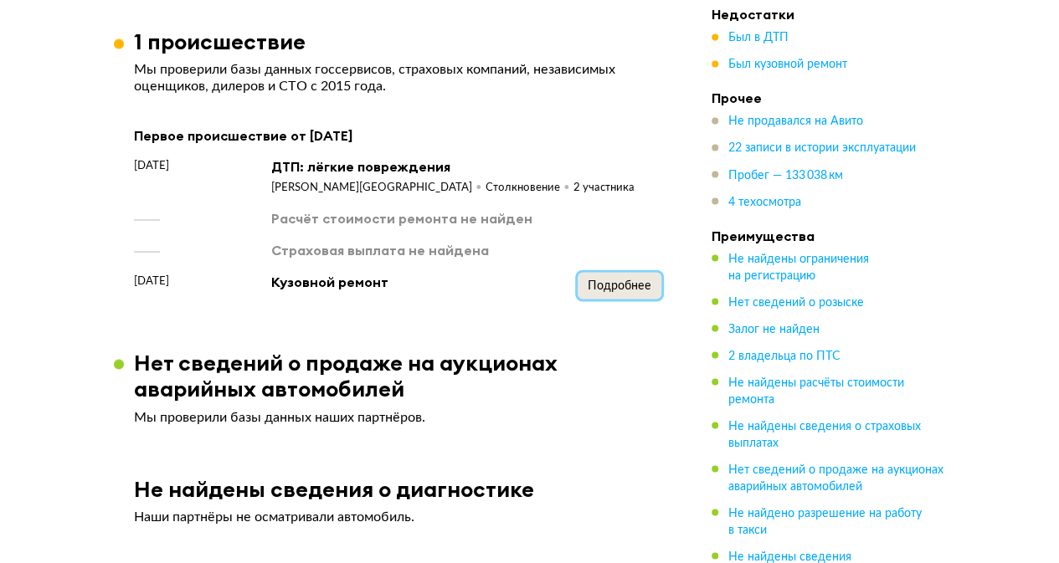
click at [592, 284] on span "Подробнее" at bounding box center [620, 286] width 64 height 12
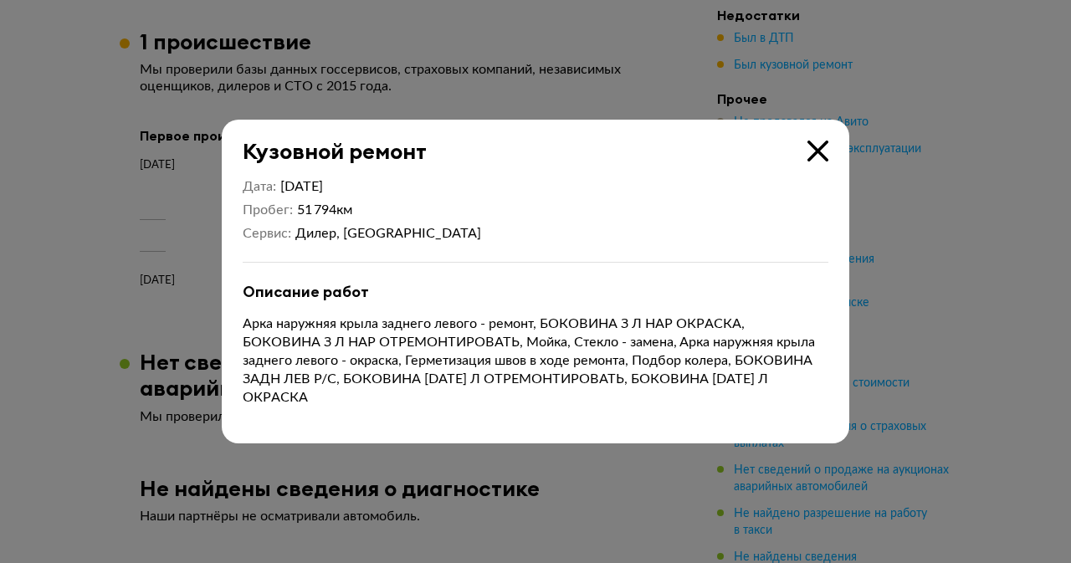
click at [817, 157] on icon at bounding box center [818, 151] width 21 height 21
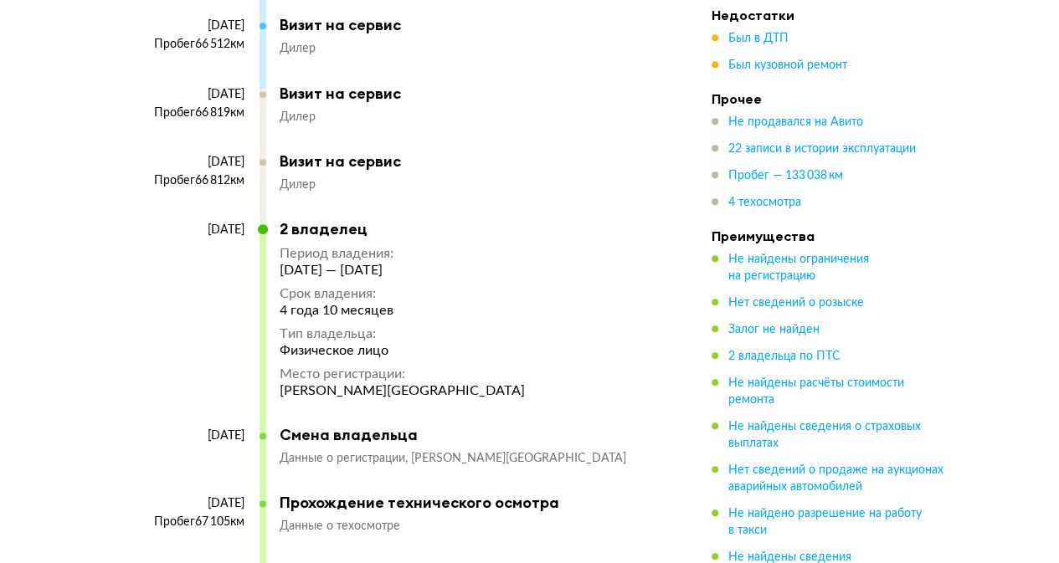
scroll to position [3680, 0]
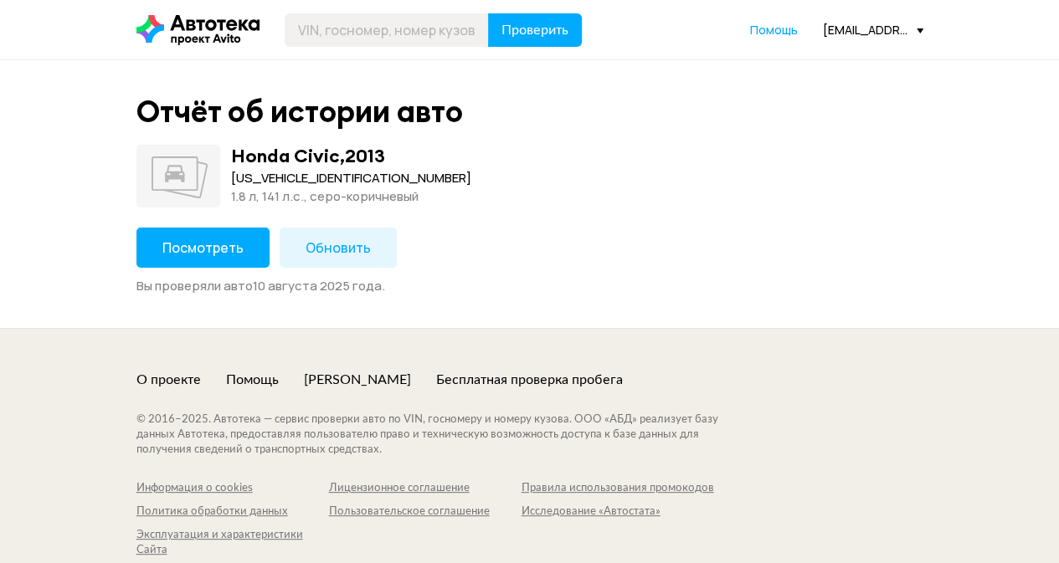
drag, startPoint x: 213, startPoint y: 271, endPoint x: 216, endPoint y: 244, distance: 27.7
click at [214, 271] on div "Посмотреть Обновить Вы проверяли авто 10 августа 2025 года ." at bounding box center [529, 261] width 787 height 67
click at [216, 241] on span "Посмотреть" at bounding box center [202, 248] width 81 height 18
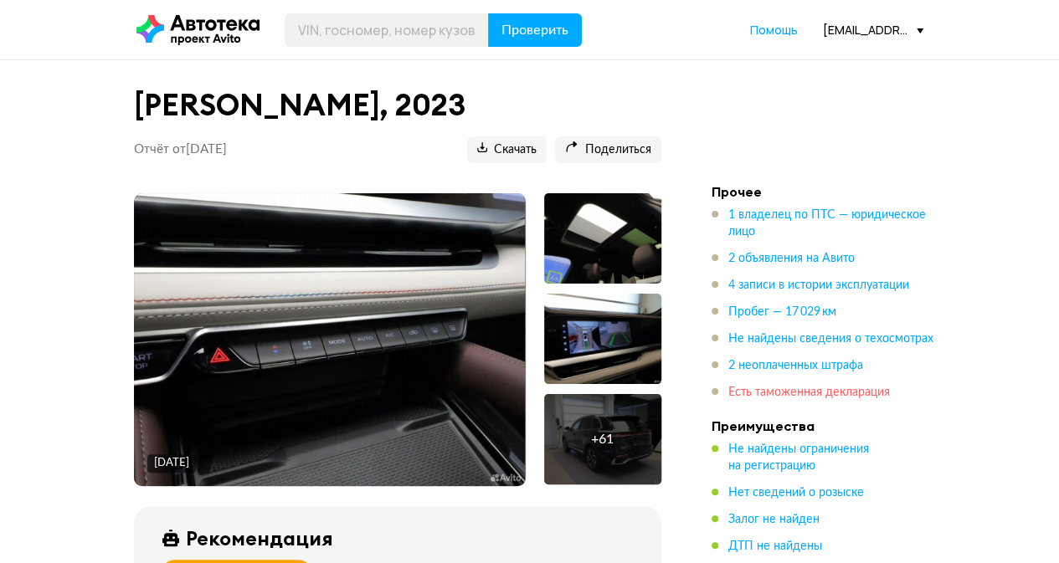
click at [816, 391] on span "Есть таможенная декларация" at bounding box center [809, 393] width 162 height 12
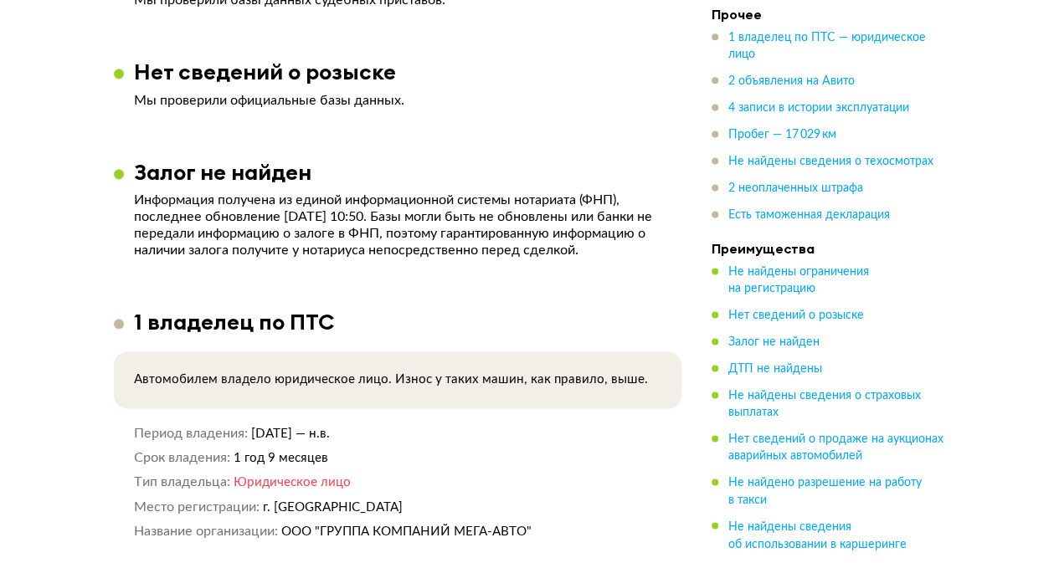
scroll to position [921, 0]
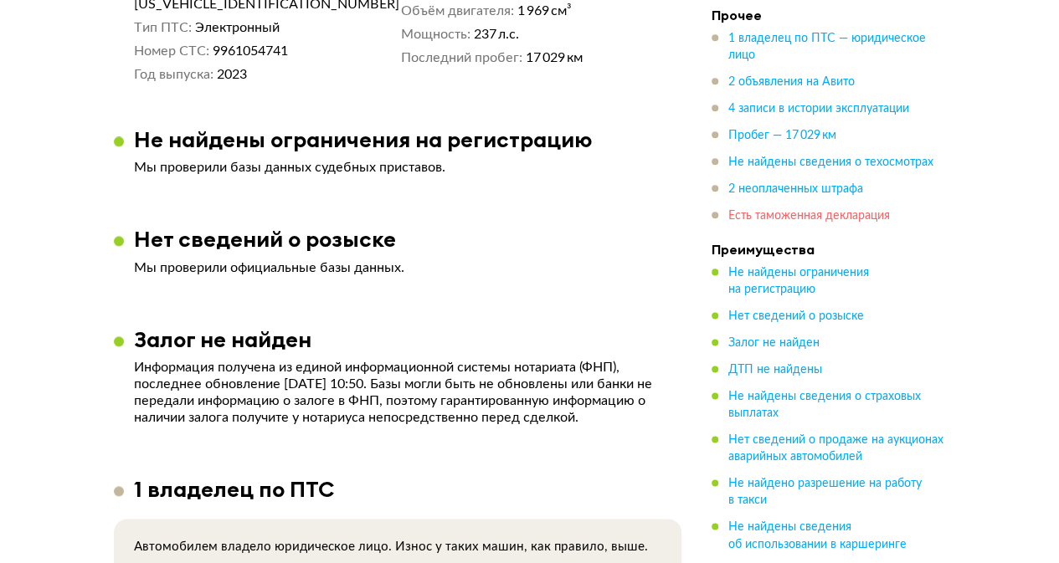
click at [793, 210] on span "Есть таможенная декларация" at bounding box center [809, 216] width 162 height 12
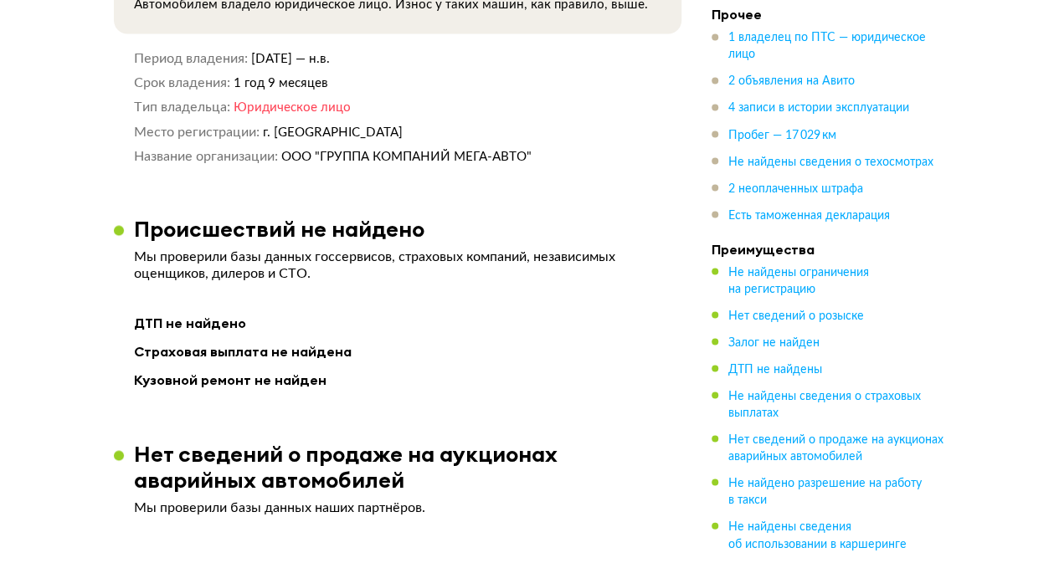
scroll to position [1510, 0]
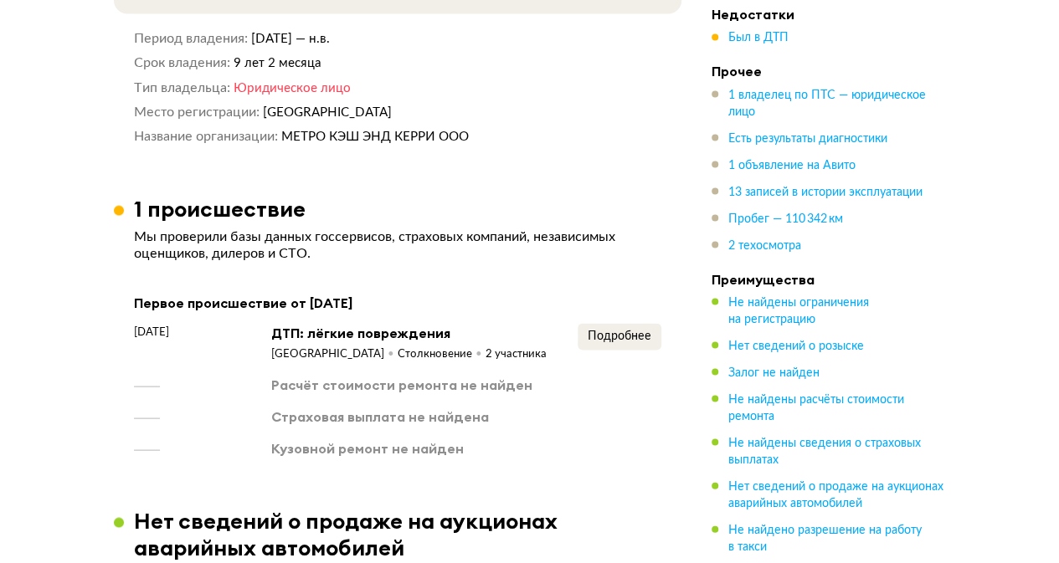
scroll to position [1590, 0]
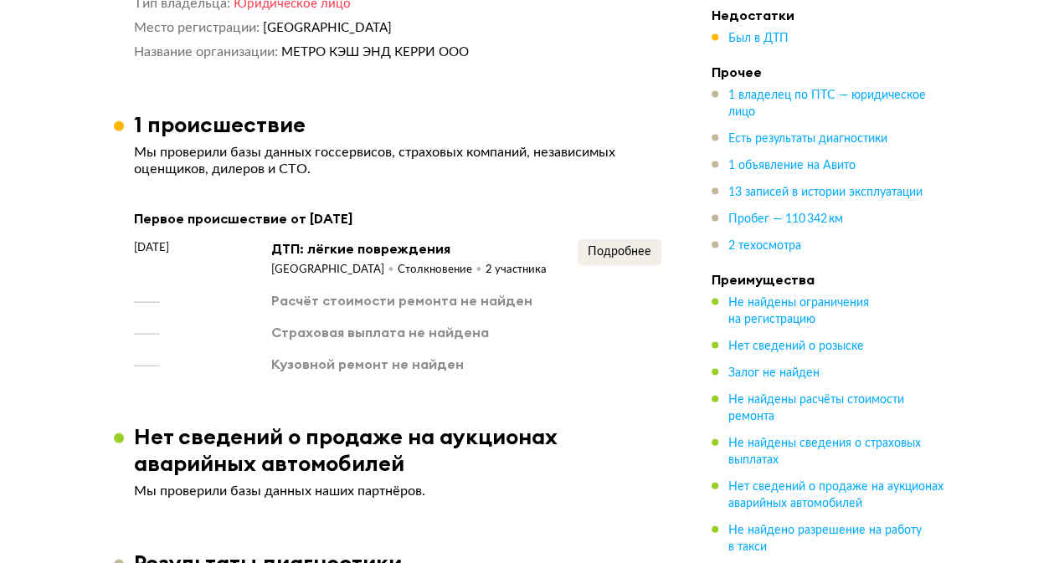
click at [664, 237] on article "1 происшествие Мы проверили базы данных госсервисов, страховых компаний, незави…" at bounding box center [397, 242] width 567 height 262
click at [629, 255] on span "Подробнее" at bounding box center [620, 252] width 64 height 12
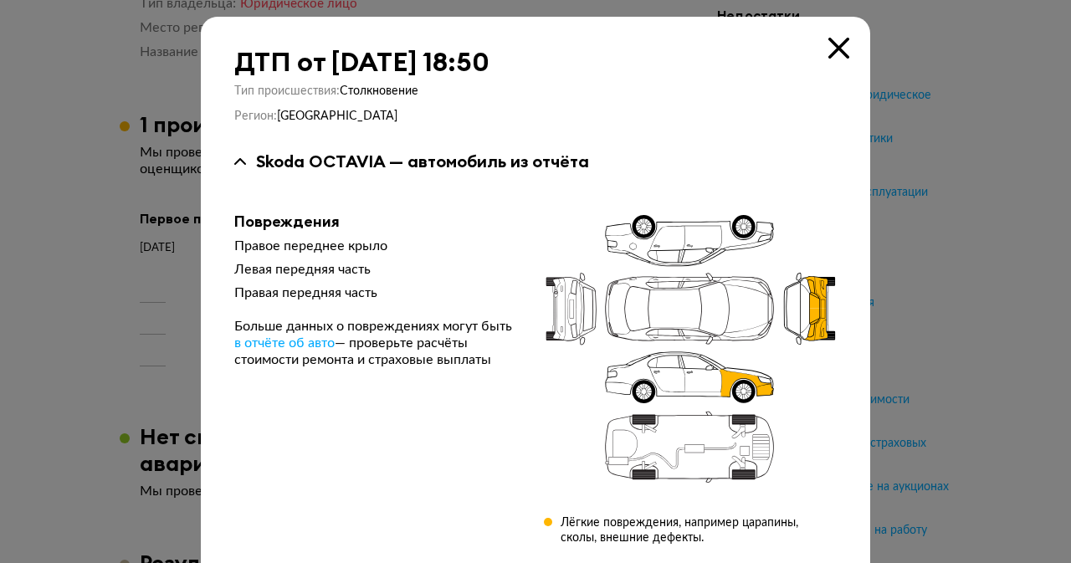
click at [832, 48] on icon at bounding box center [839, 48] width 21 height 21
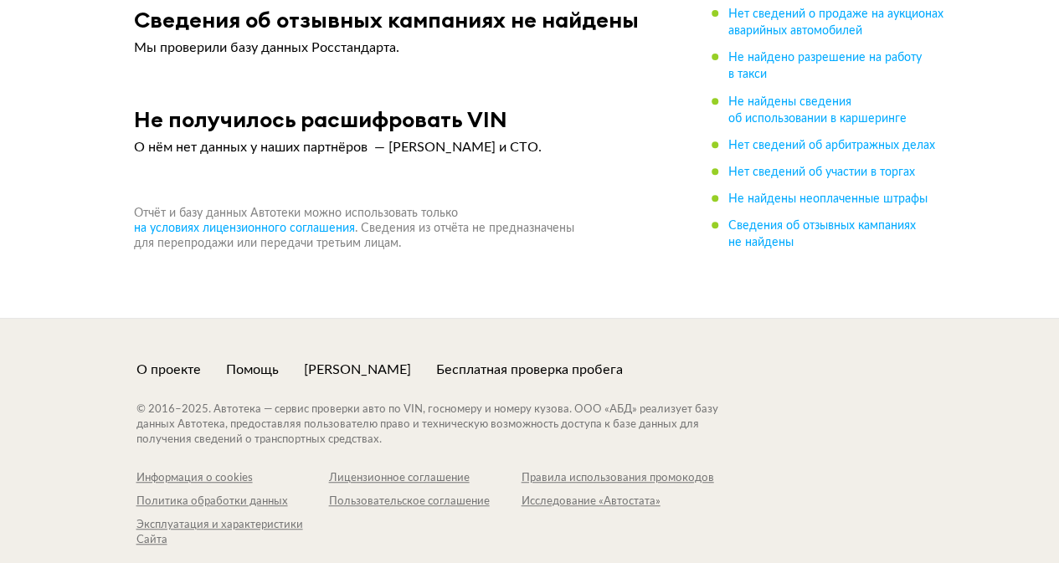
scroll to position [6696, 0]
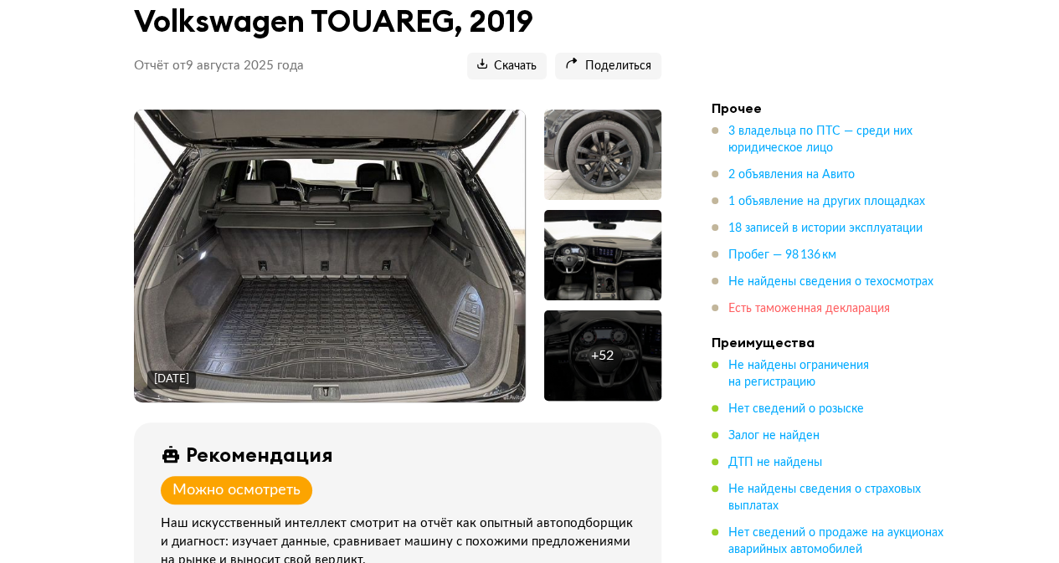
click at [784, 311] on span "Есть таможенная декларация" at bounding box center [809, 309] width 162 height 12
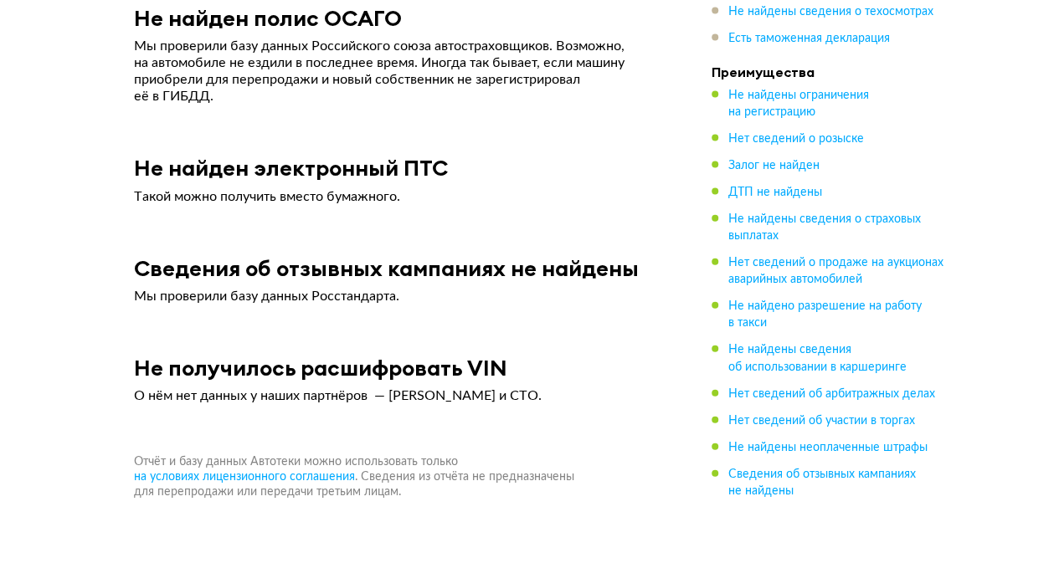
scroll to position [8173, 0]
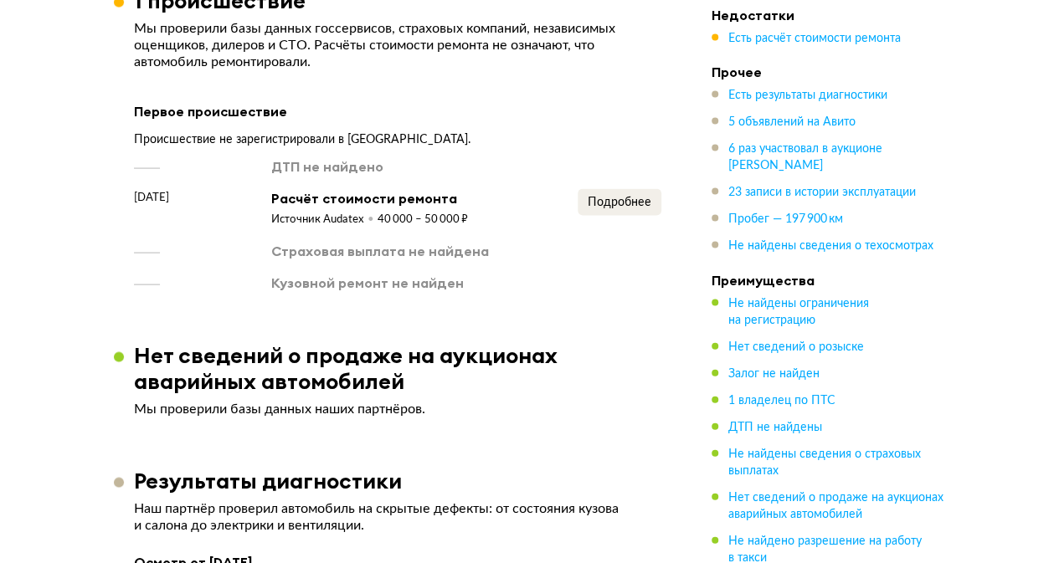
scroll to position [1674, 0]
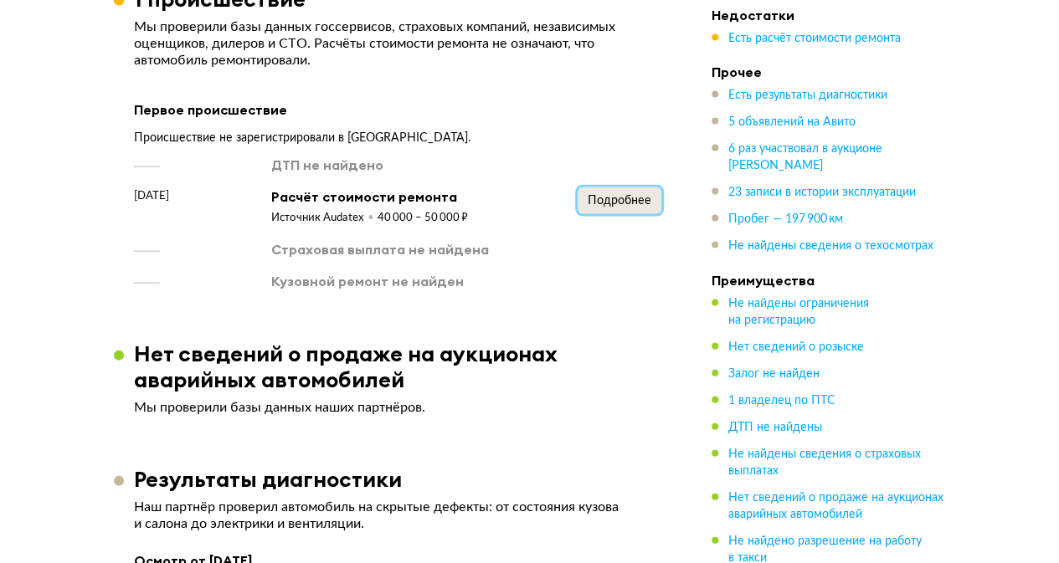
click at [595, 195] on span "Подробнее" at bounding box center [620, 201] width 64 height 12
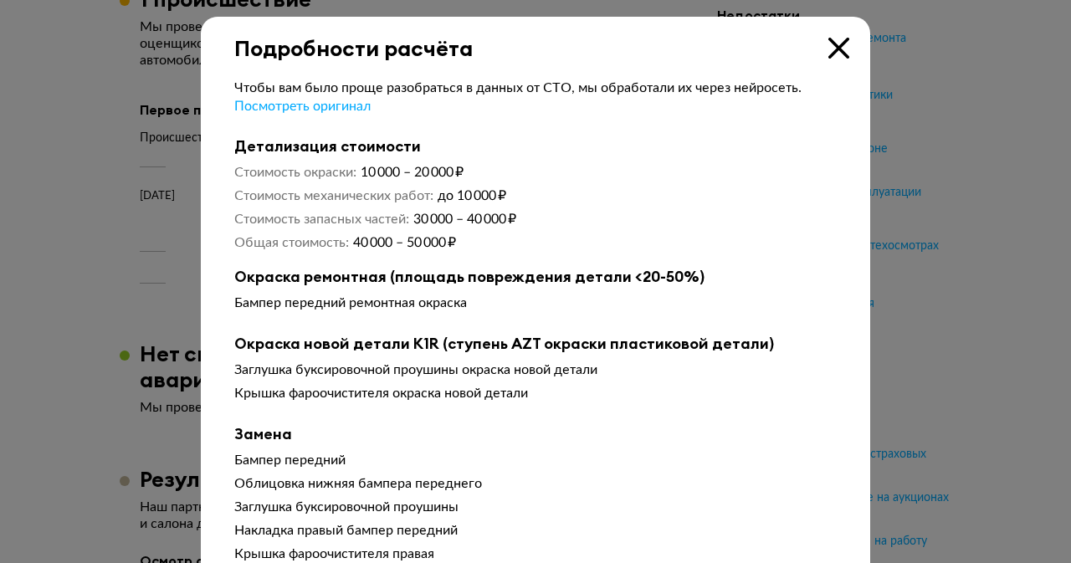
click at [834, 43] on icon at bounding box center [839, 48] width 21 height 21
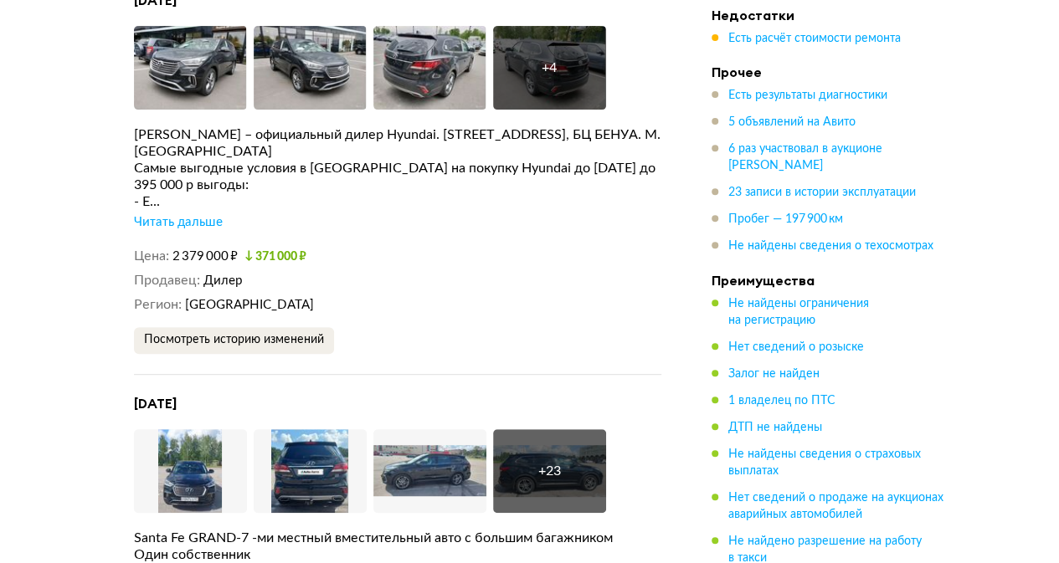
scroll to position [3264, 0]
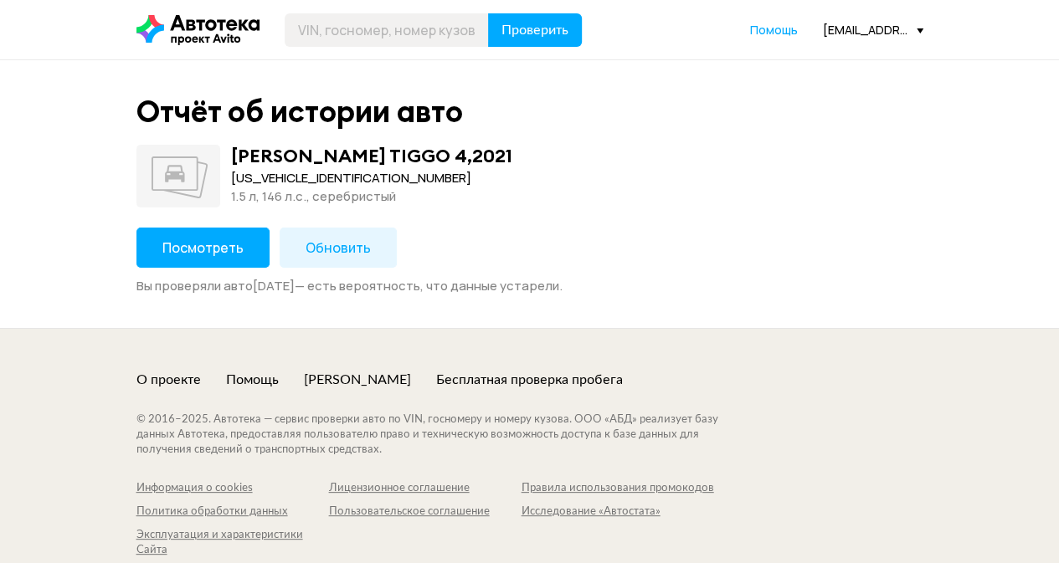
click at [212, 246] on span "Посмотреть" at bounding box center [202, 248] width 81 height 18
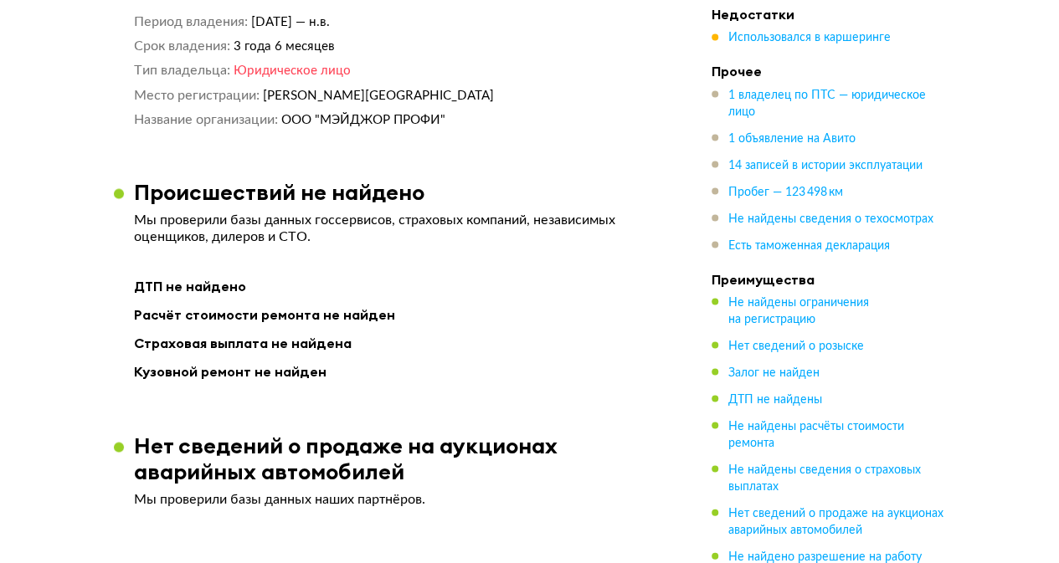
scroll to position [1423, 0]
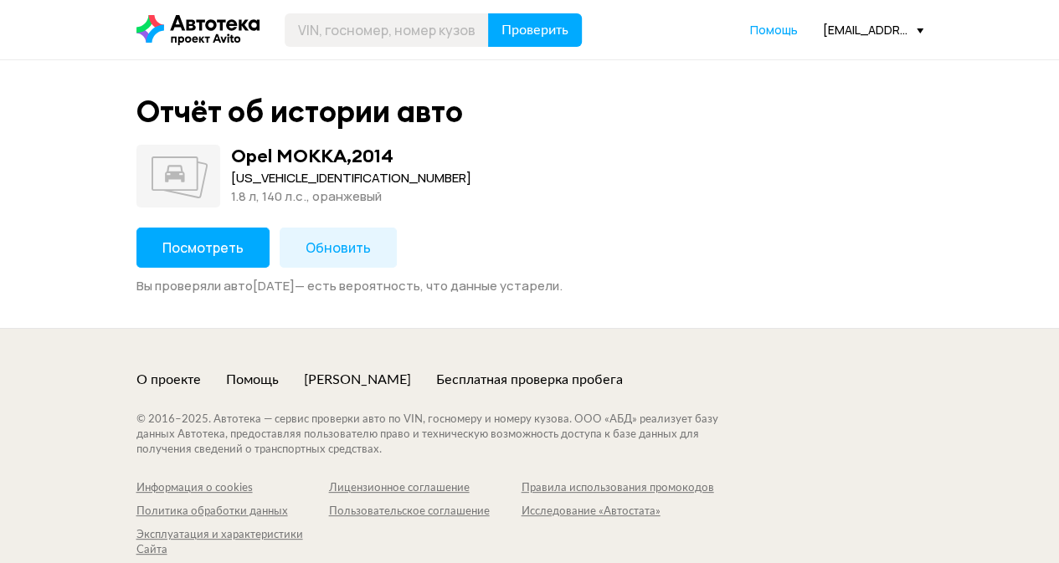
click at [166, 259] on button "Посмотреть" at bounding box center [202, 248] width 133 height 40
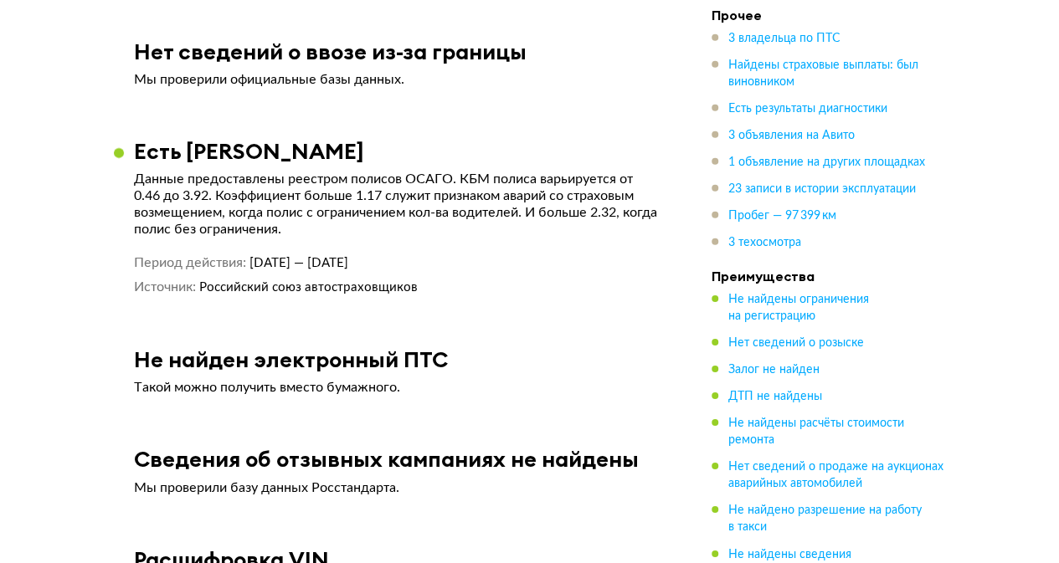
scroll to position [8872, 0]
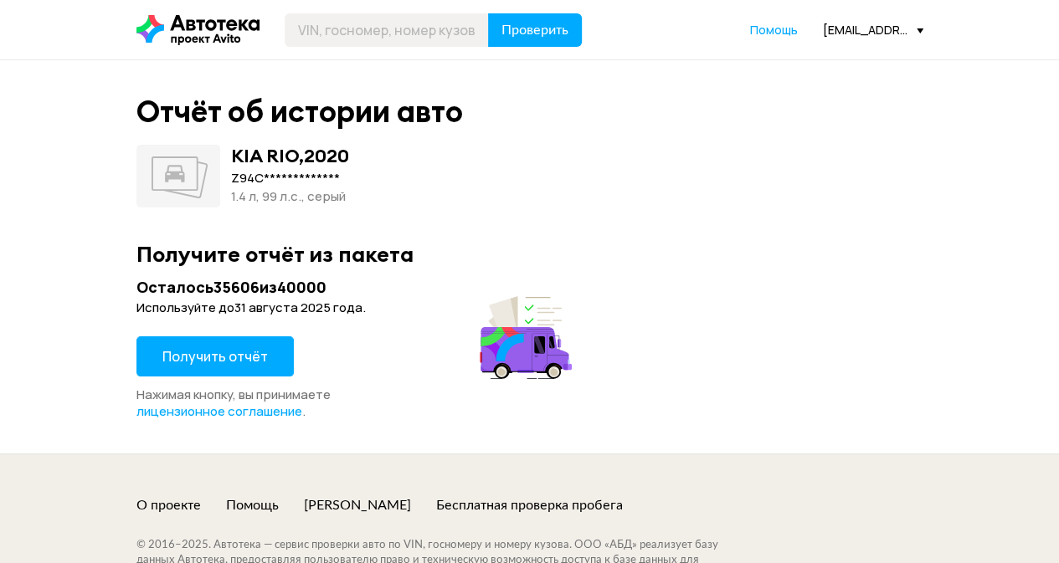
click at [239, 351] on span "Получить отчёт" at bounding box center [214, 356] width 105 height 18
click at [223, 354] on span "Получить отчёт" at bounding box center [214, 356] width 105 height 18
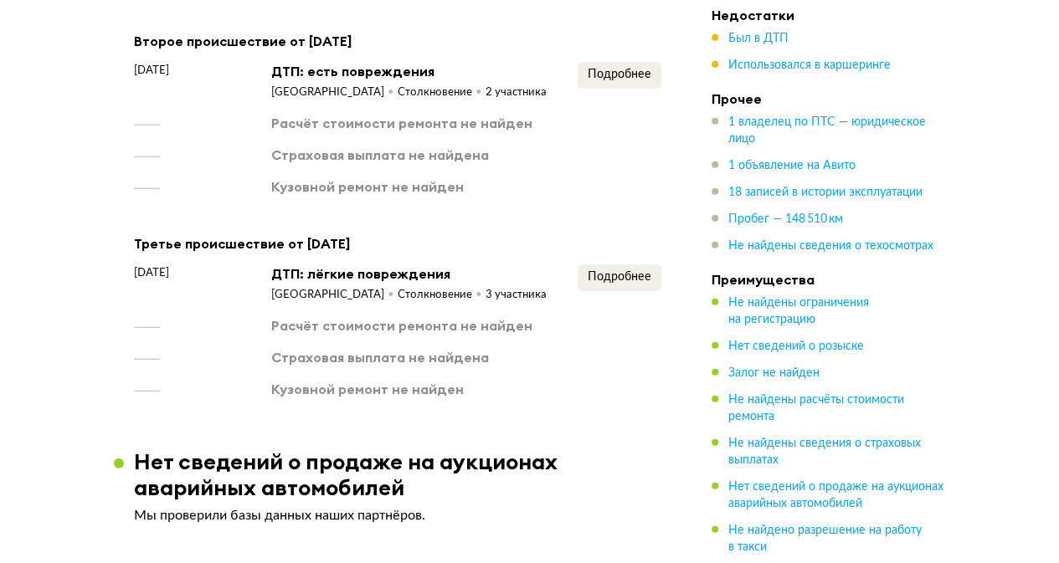
scroll to position [2009, 0]
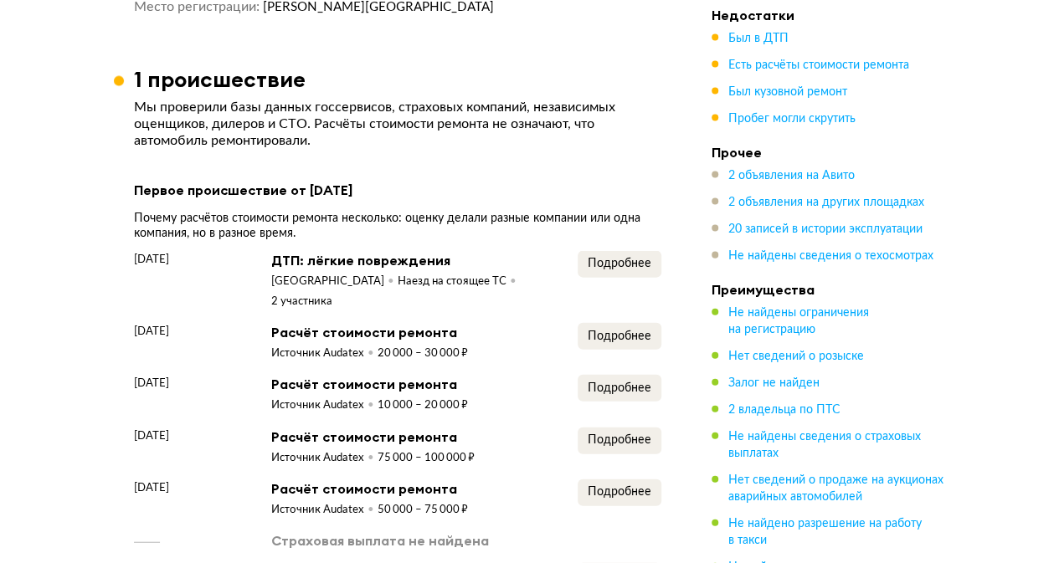
scroll to position [1758, 0]
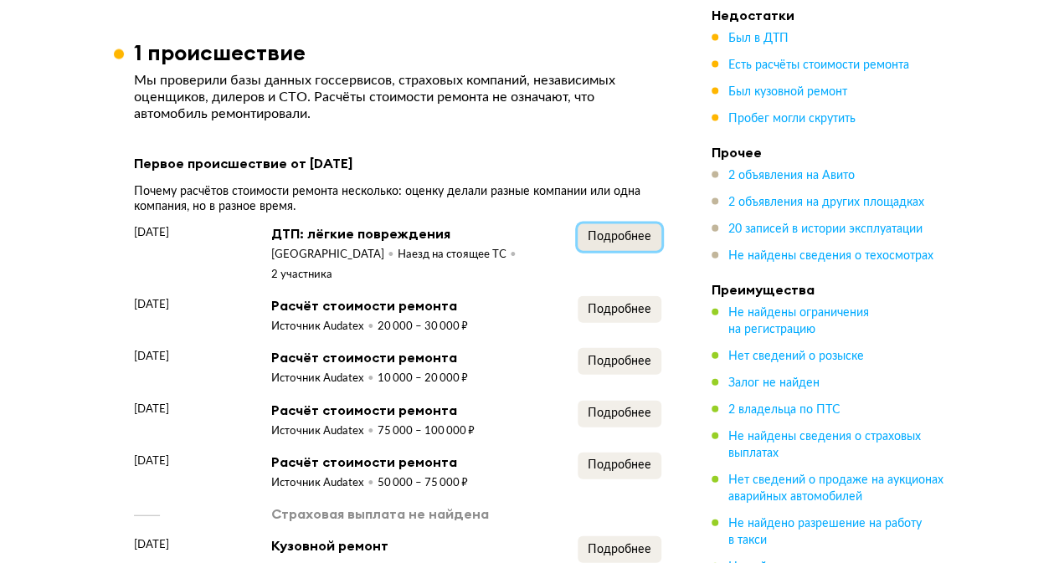
click at [611, 243] on span "Подробнее" at bounding box center [620, 237] width 64 height 12
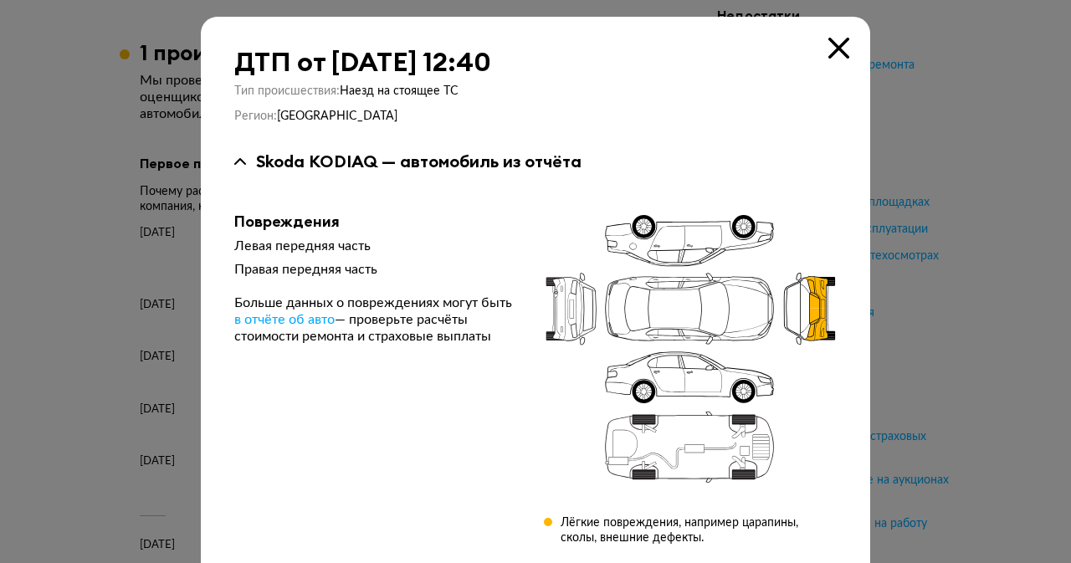
click at [952, 332] on div at bounding box center [535, 281] width 1071 height 563
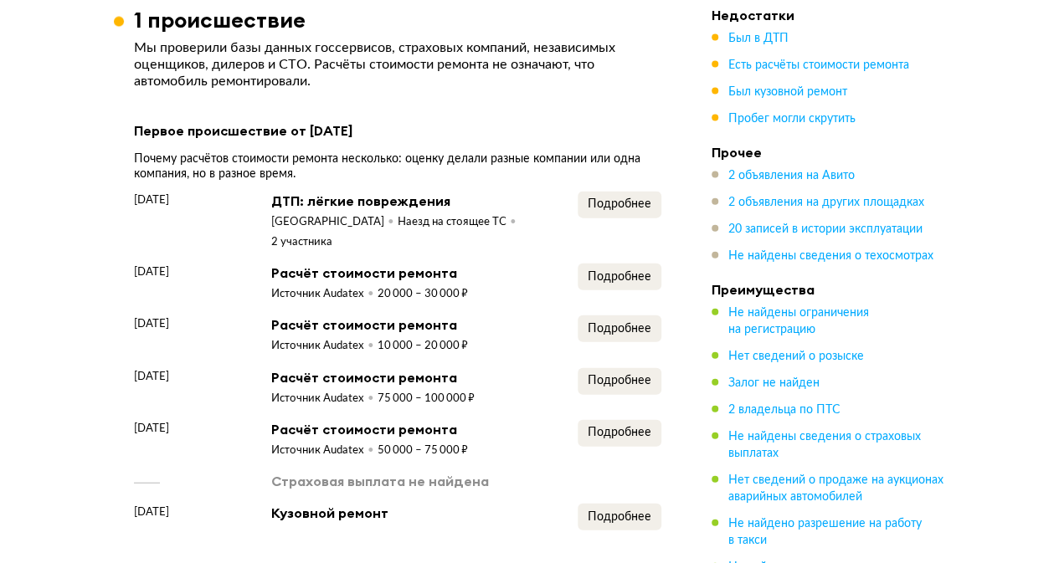
scroll to position [1841, 0]
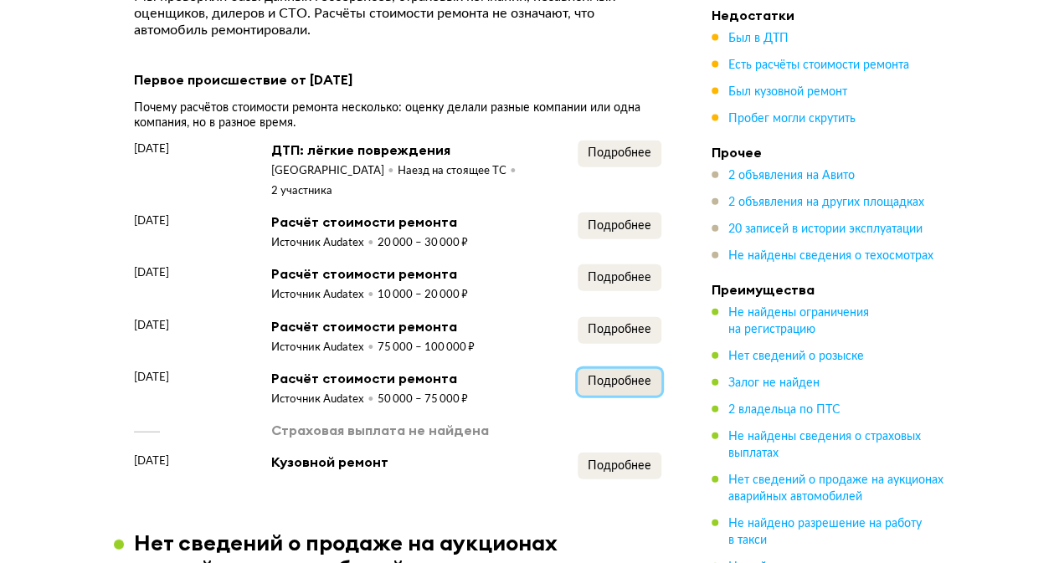
click at [625, 384] on span "Подробнее" at bounding box center [620, 382] width 64 height 12
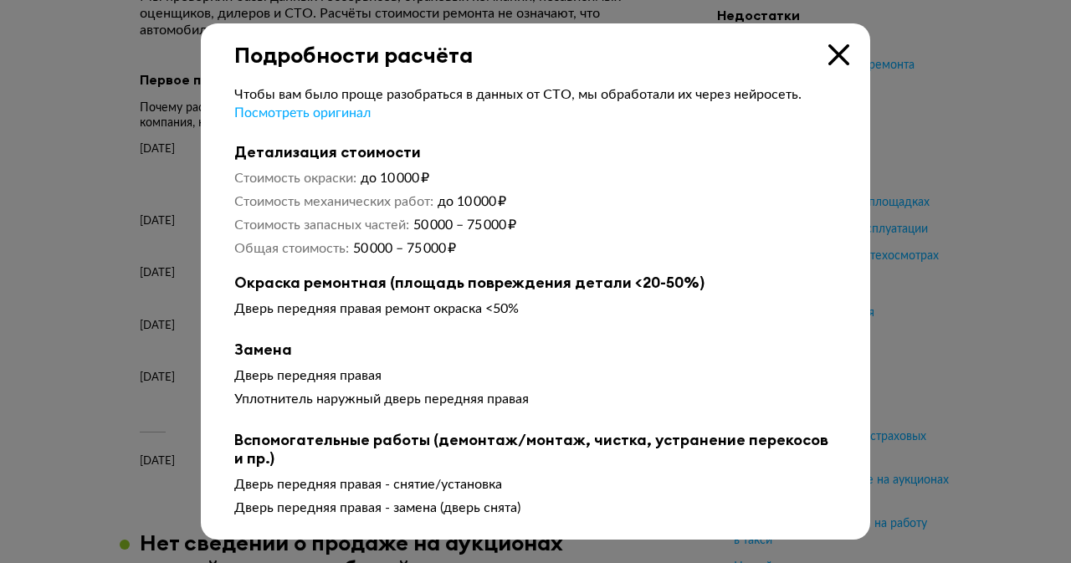
click at [872, 282] on div at bounding box center [535, 281] width 1071 height 563
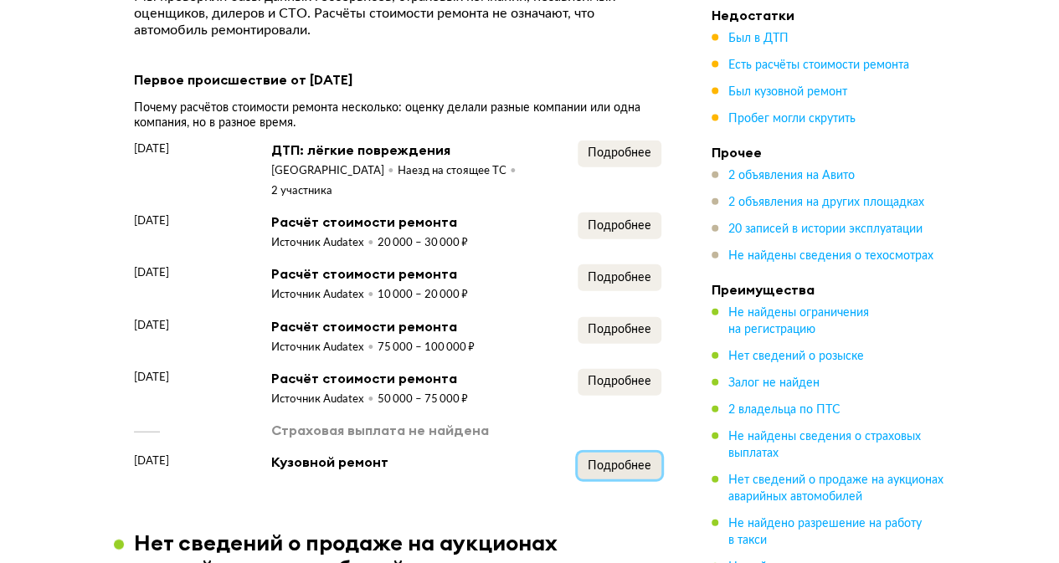
click at [626, 463] on span "Подробнее" at bounding box center [620, 466] width 64 height 12
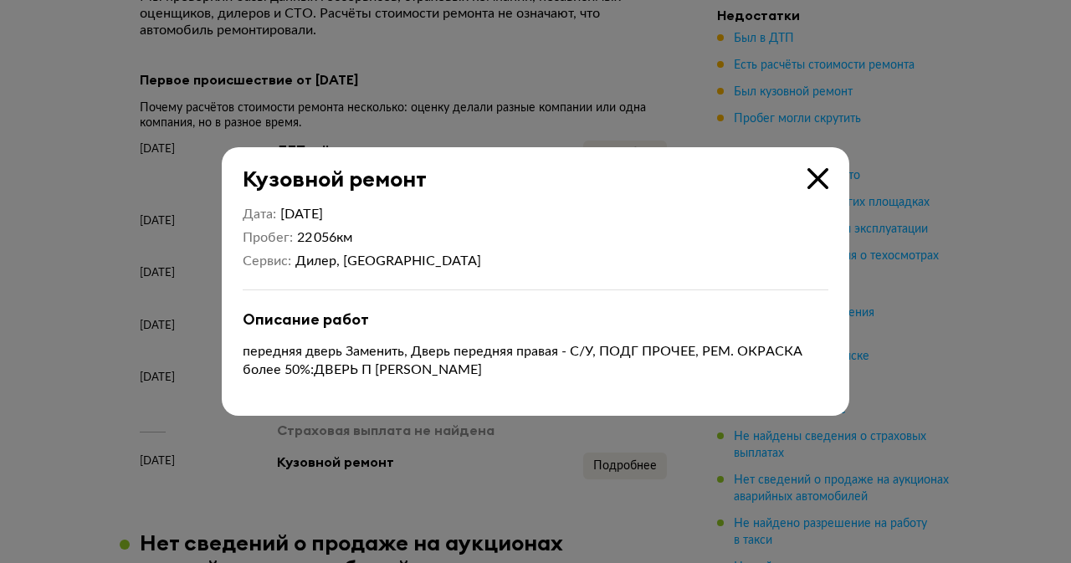
click at [917, 296] on div at bounding box center [535, 281] width 1071 height 563
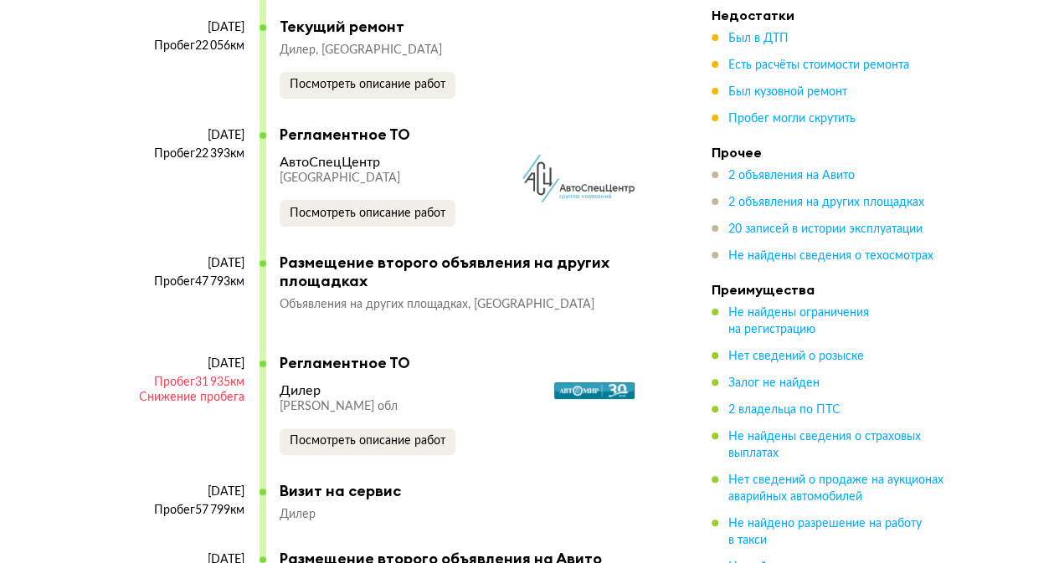
scroll to position [6361, 0]
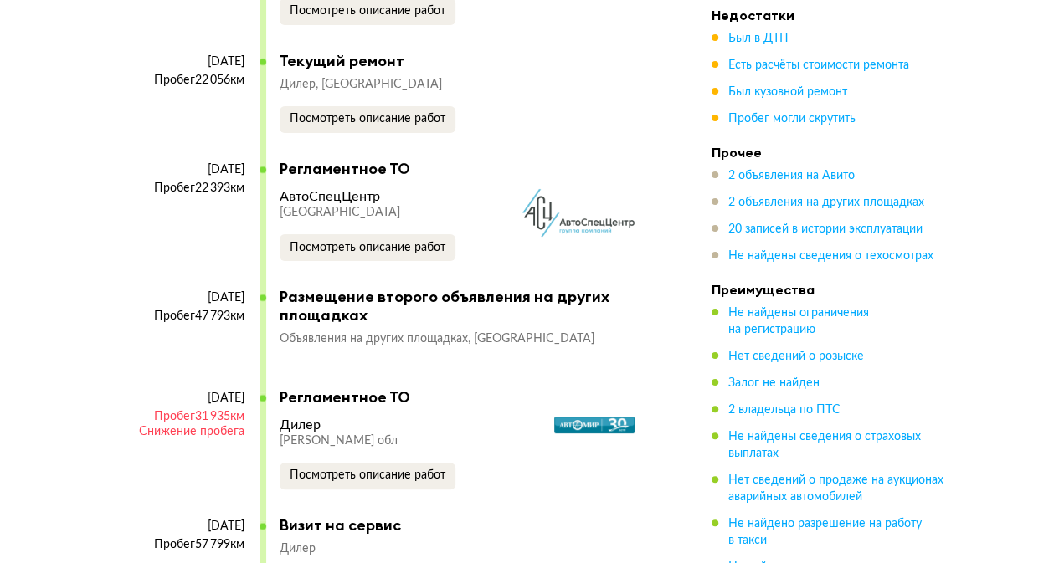
drag, startPoint x: 118, startPoint y: 285, endPoint x: 255, endPoint y: 284, distance: 137.3
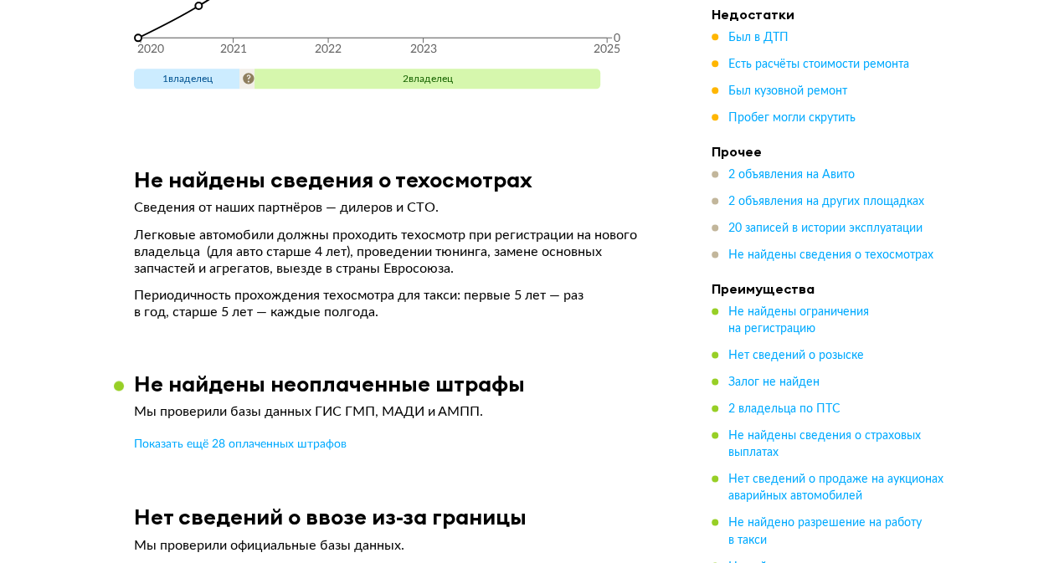
scroll to position [7149, 0]
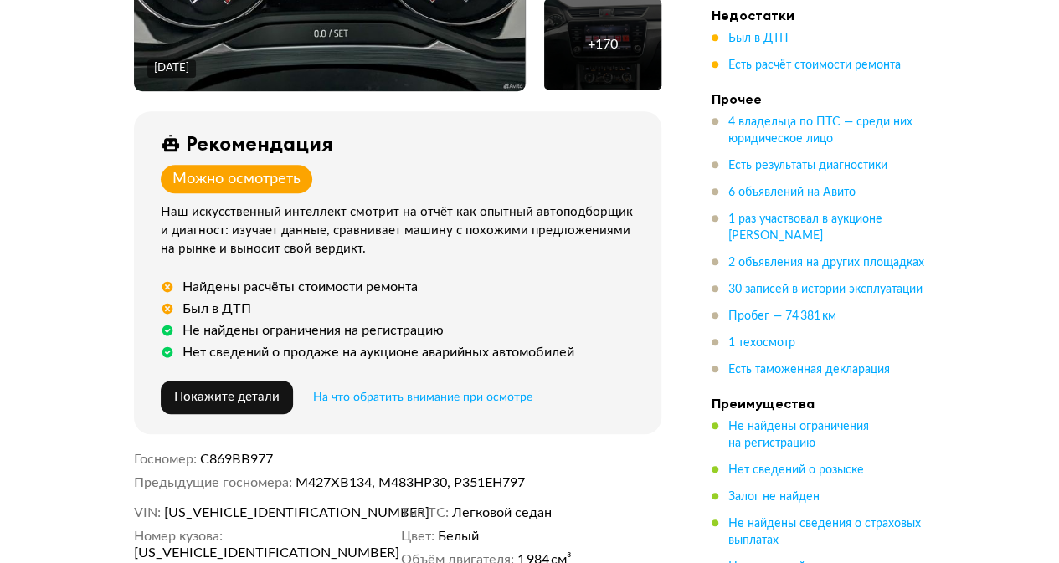
scroll to position [502, 0]
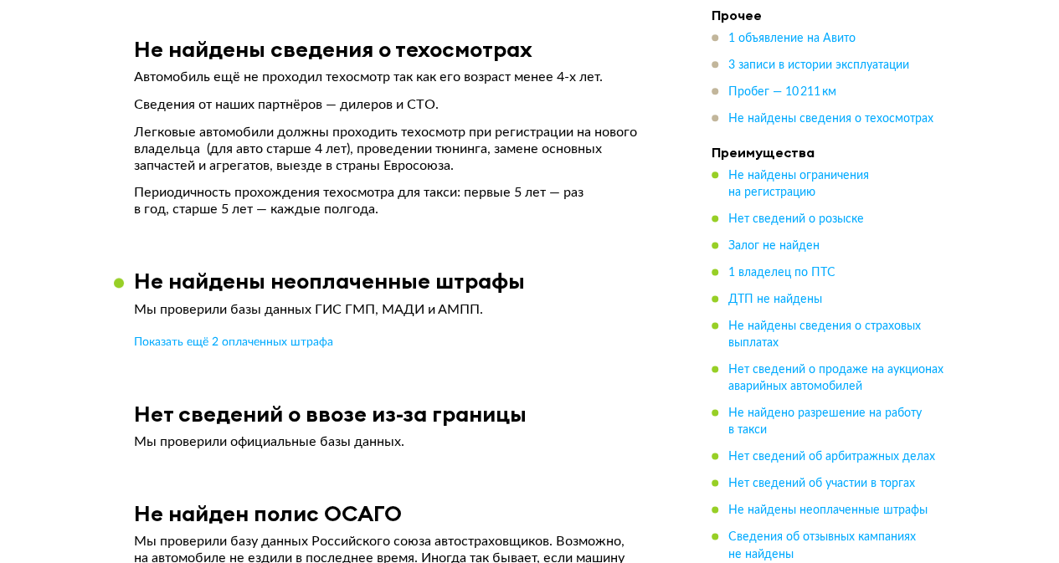
scroll to position [4101, 0]
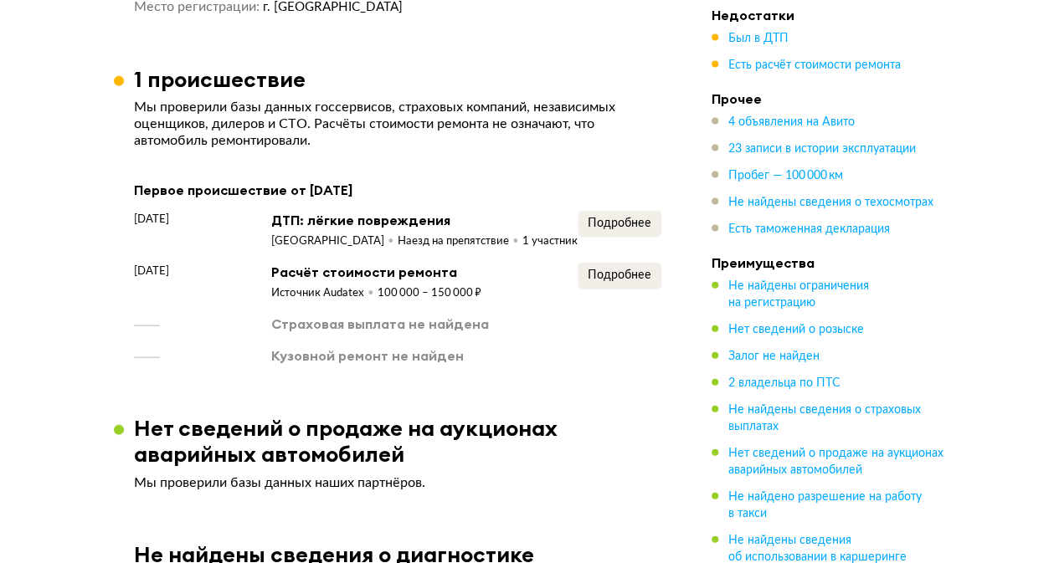
scroll to position [1758, 0]
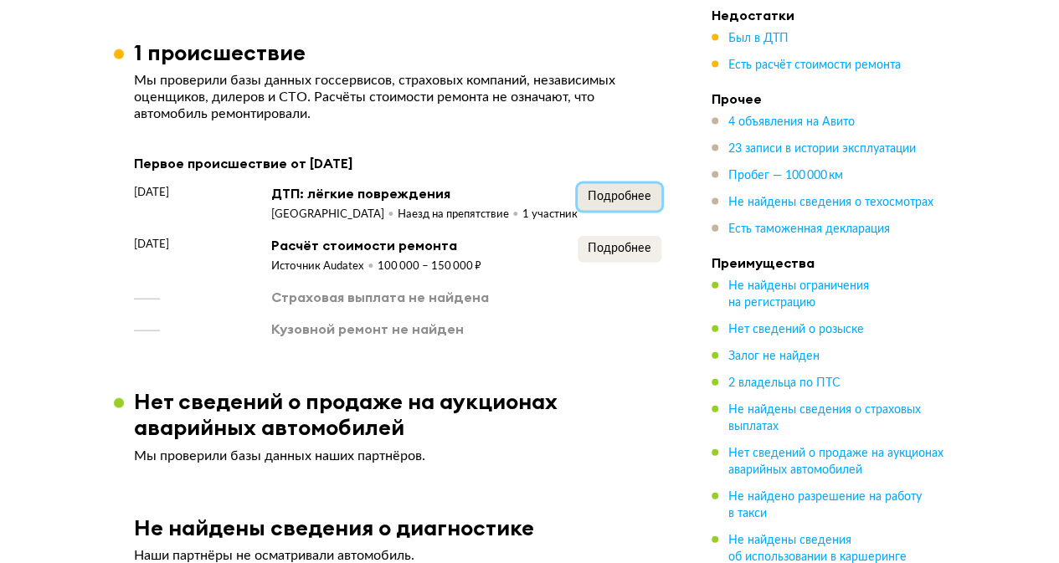
click at [632, 198] on span "Подробнее" at bounding box center [620, 197] width 64 height 12
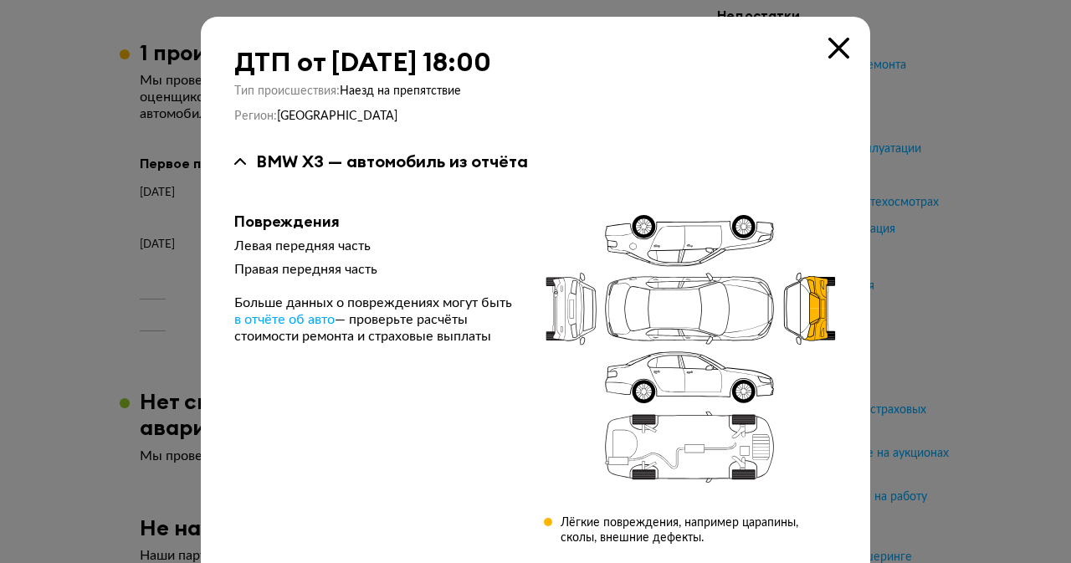
click at [832, 51] on icon at bounding box center [839, 48] width 21 height 21
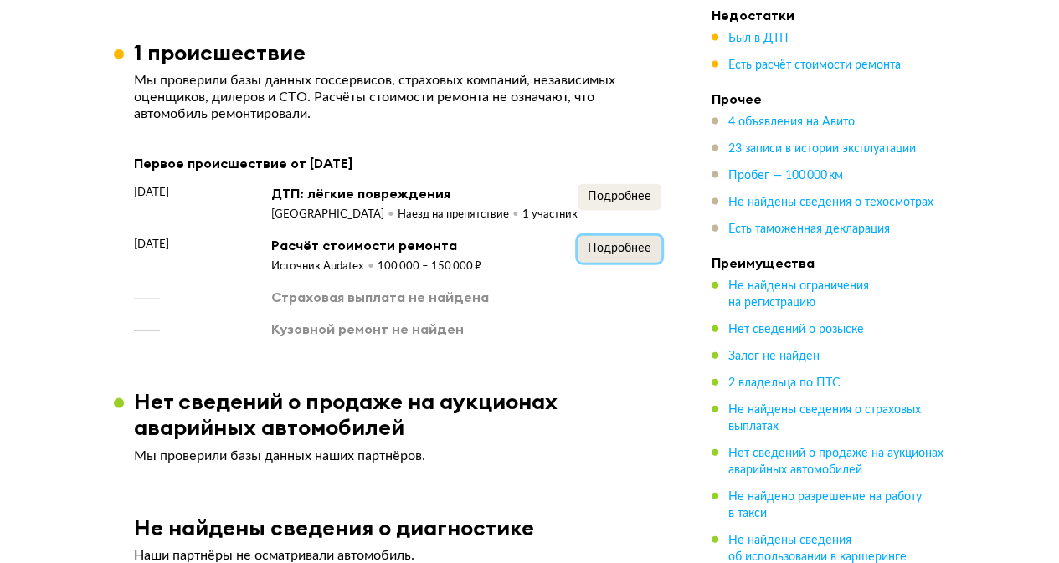
click at [608, 254] on span "Подробнее" at bounding box center [620, 249] width 64 height 12
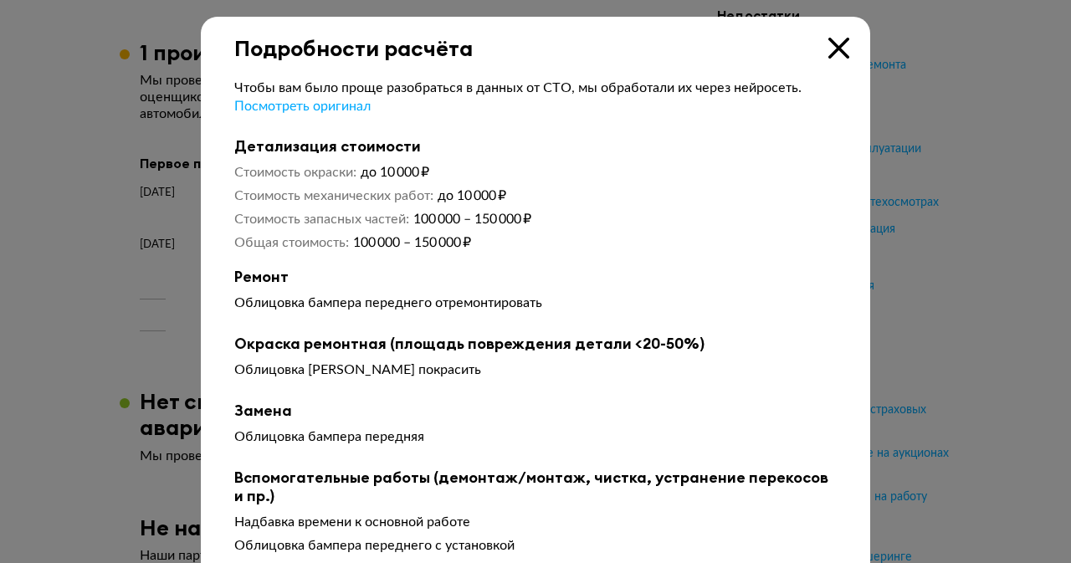
click at [841, 46] on icon at bounding box center [839, 48] width 21 height 21
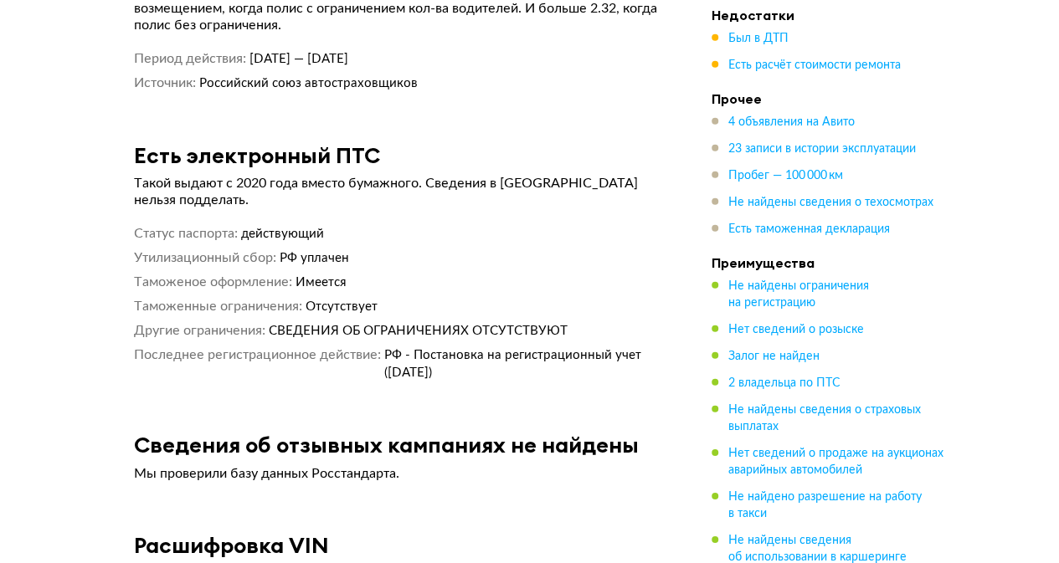
scroll to position [9039, 0]
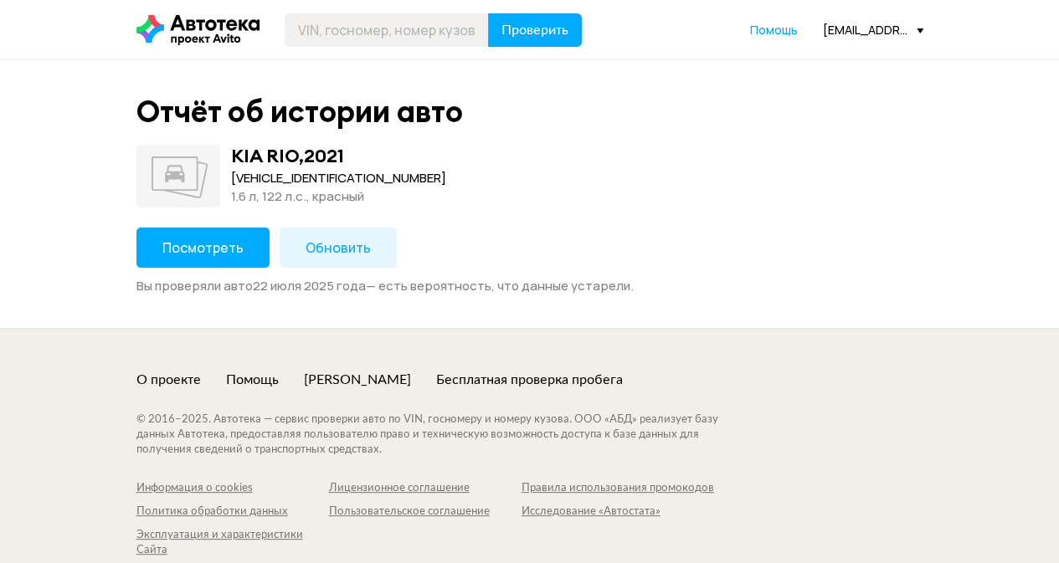
click at [237, 246] on button "Посмотреть" at bounding box center [202, 248] width 133 height 40
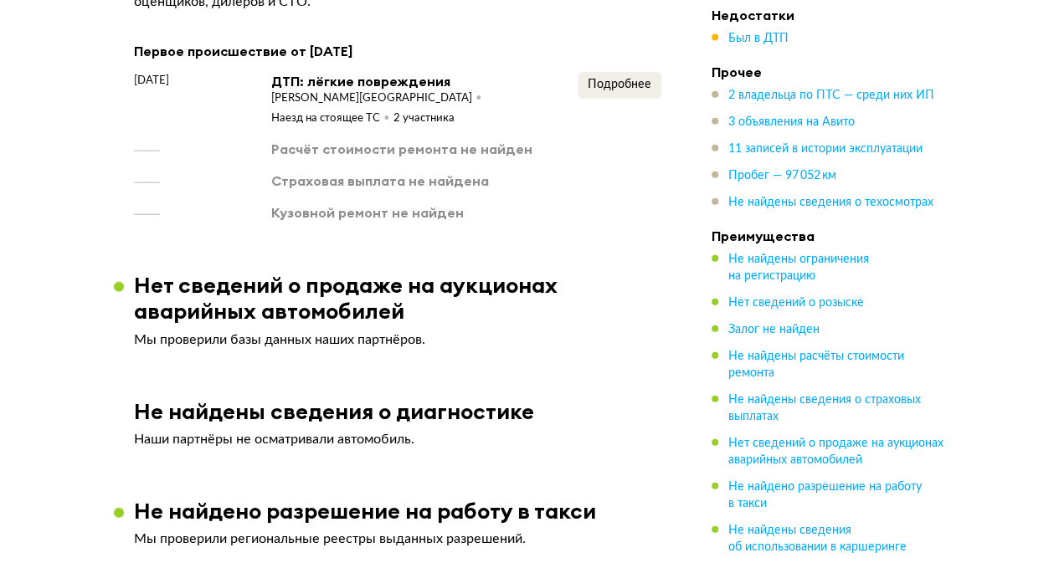
scroll to position [1925, 0]
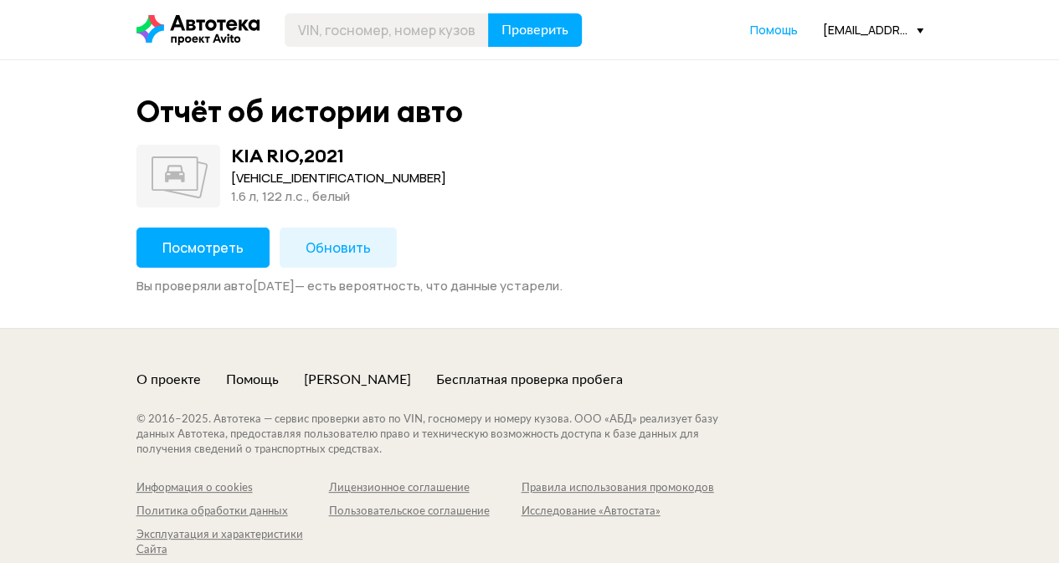
click at [208, 247] on span "Посмотреть" at bounding box center [202, 248] width 81 height 18
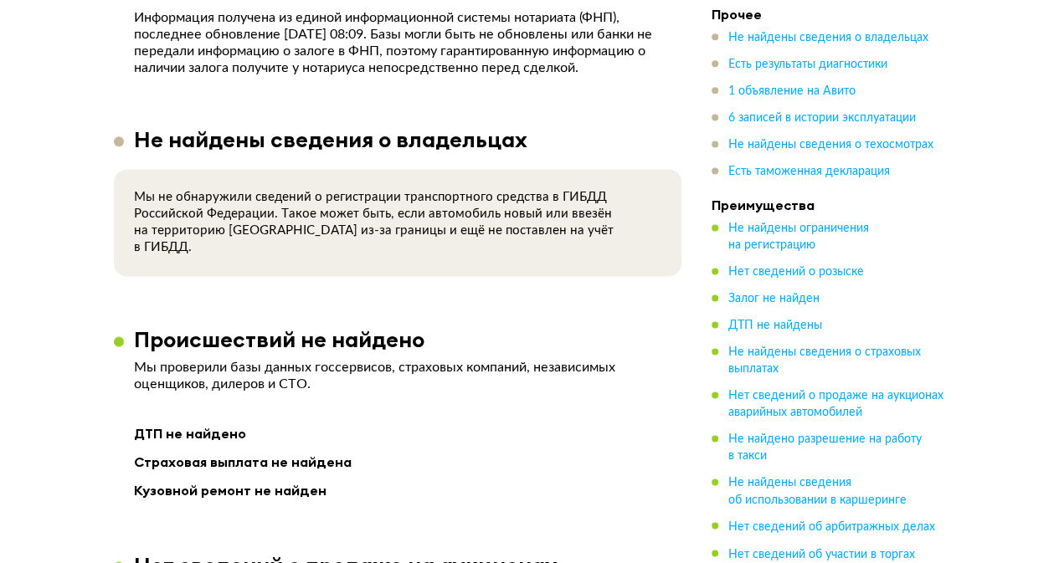
scroll to position [1339, 0]
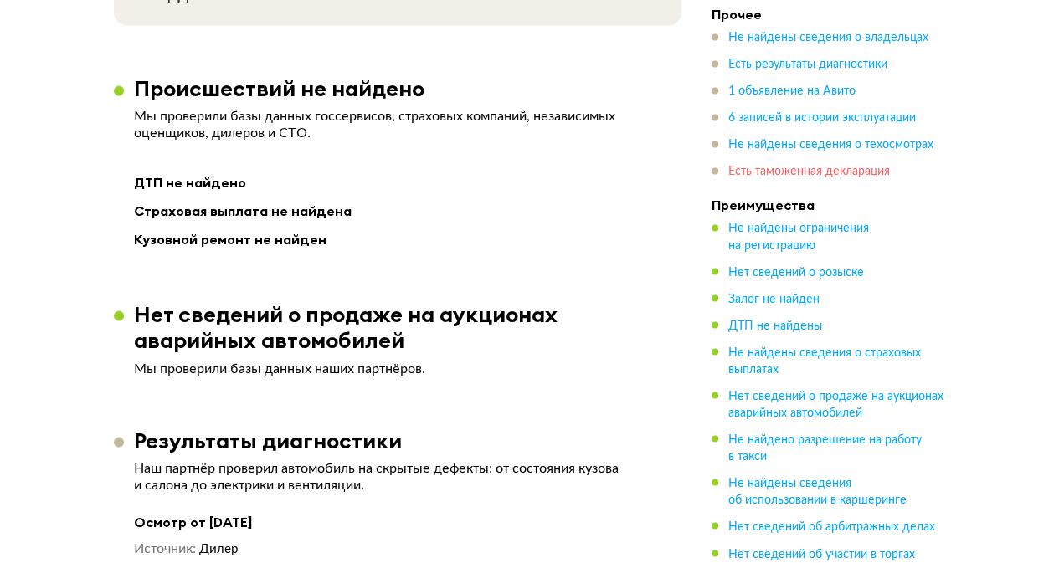
click at [807, 173] on span "Есть таможенная декларация" at bounding box center [809, 173] width 162 height 12
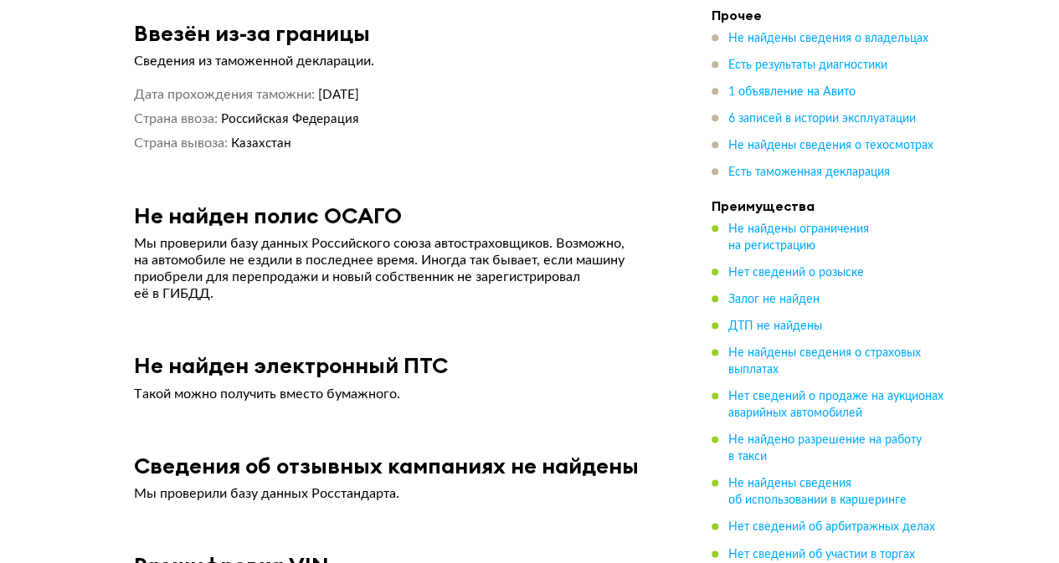
scroll to position [4061, 0]
